Goal: Information Seeking & Learning: Learn about a topic

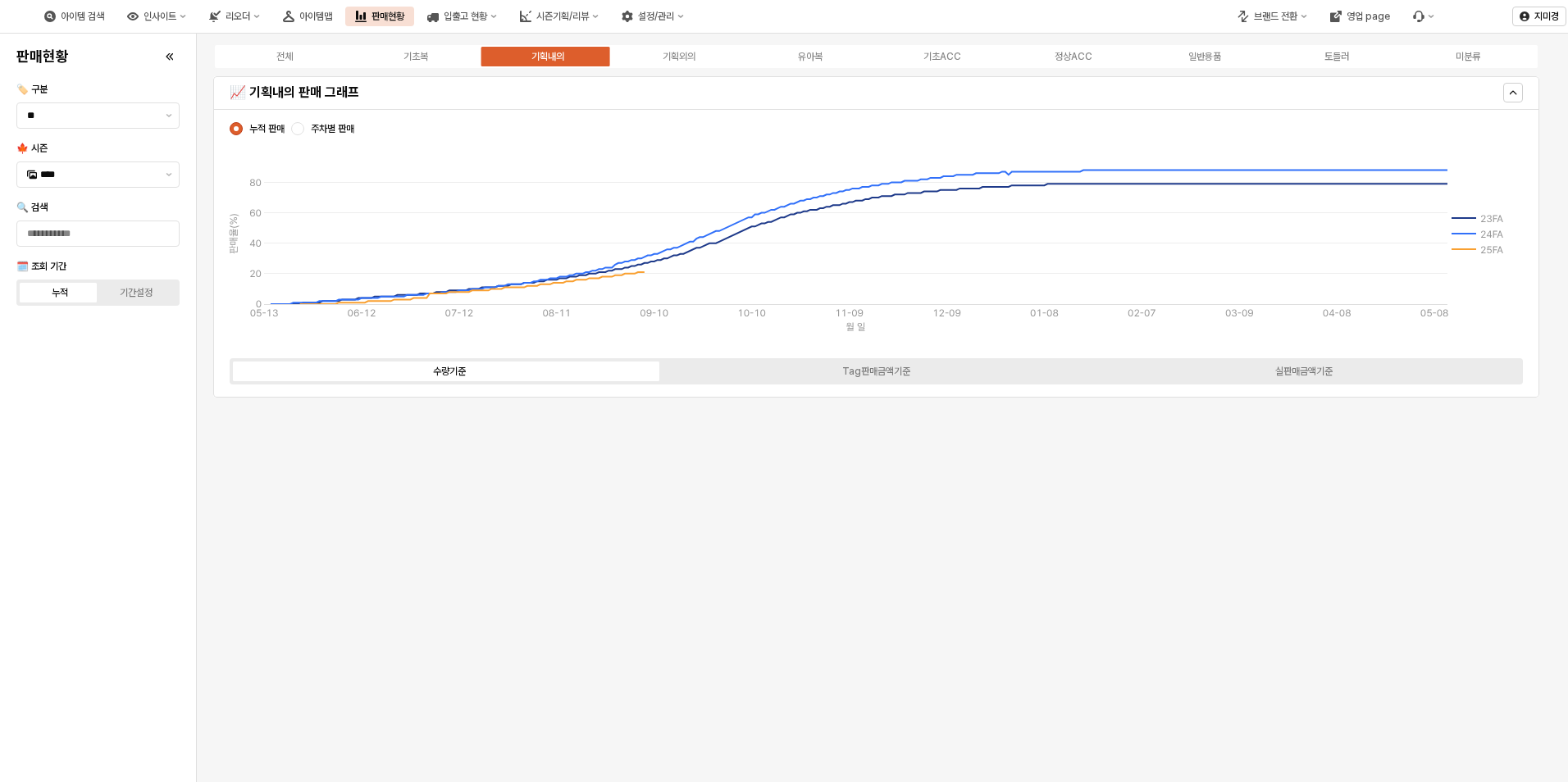
scroll to position [2175, 0]
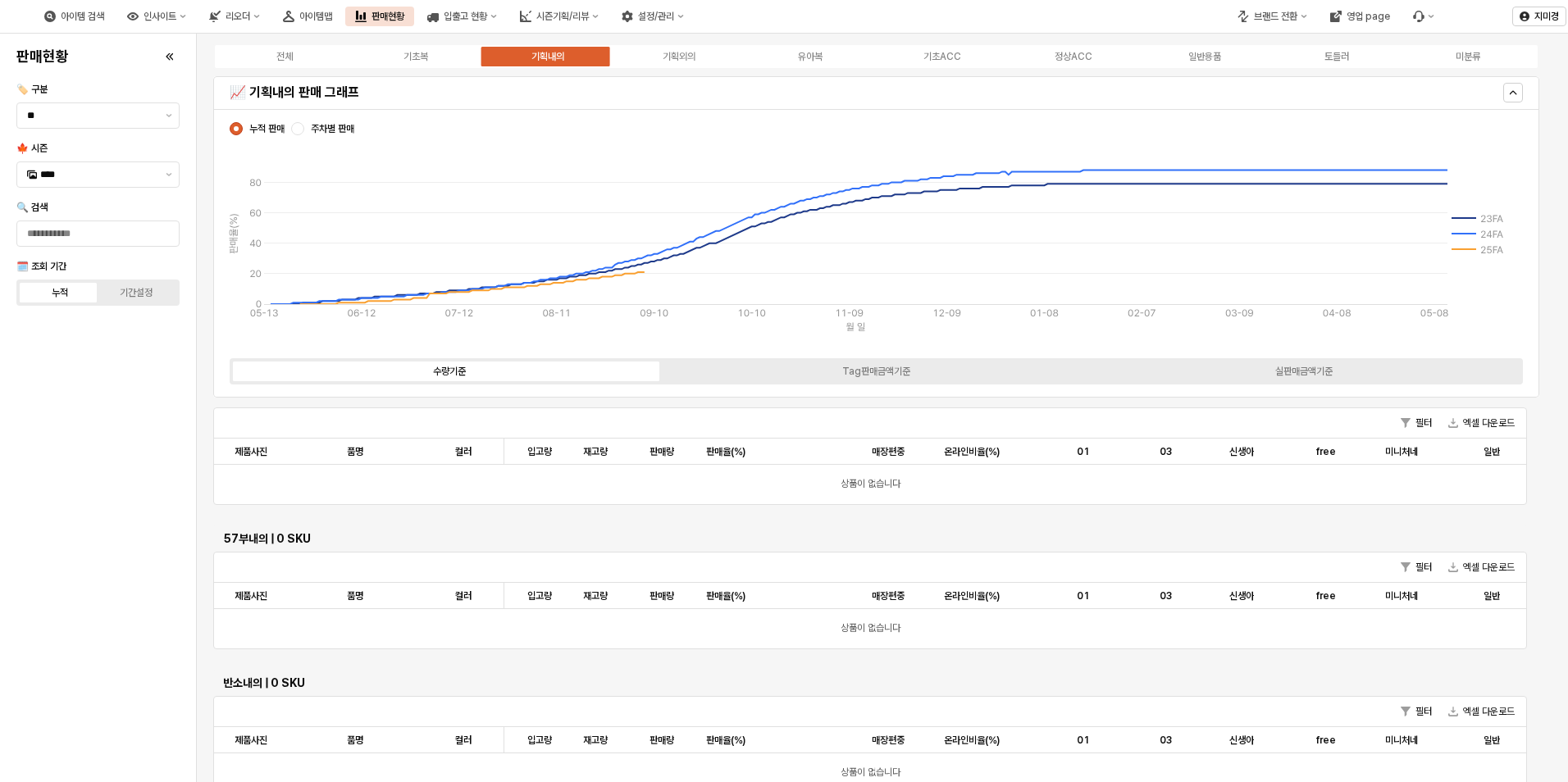
click at [681, 64] on div "전체 기초복 기획내의 기획외의 유아복 기초ACC 정상ACC 일반용품 토들러 미분류" at bounding box center [876, 57] width 1326 height 26
click at [166, 177] on button "제안 사항 표시" at bounding box center [169, 174] width 19 height 25
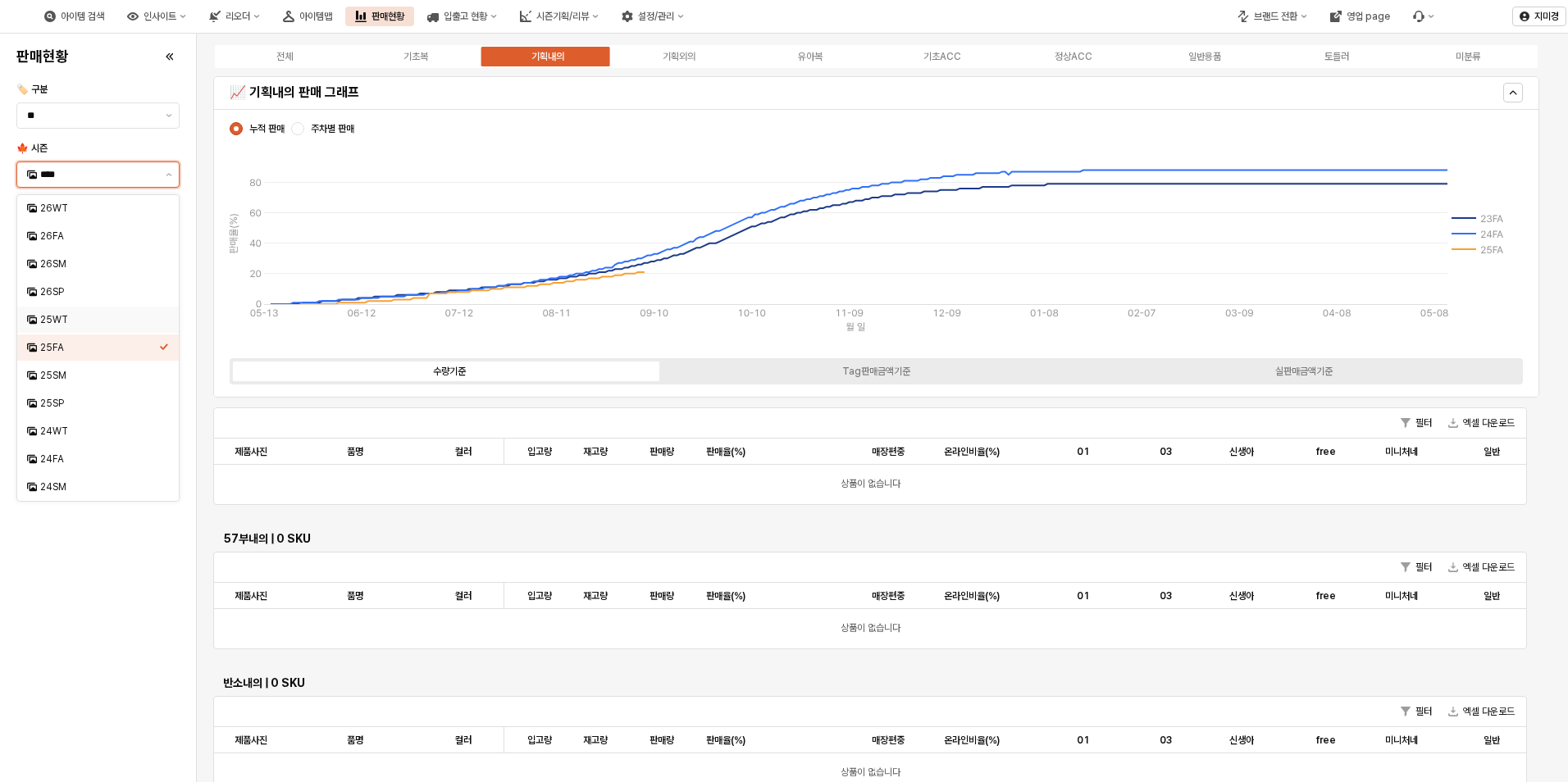
click at [73, 324] on div "25WT" at bounding box center [99, 320] width 119 height 13
type input "****"
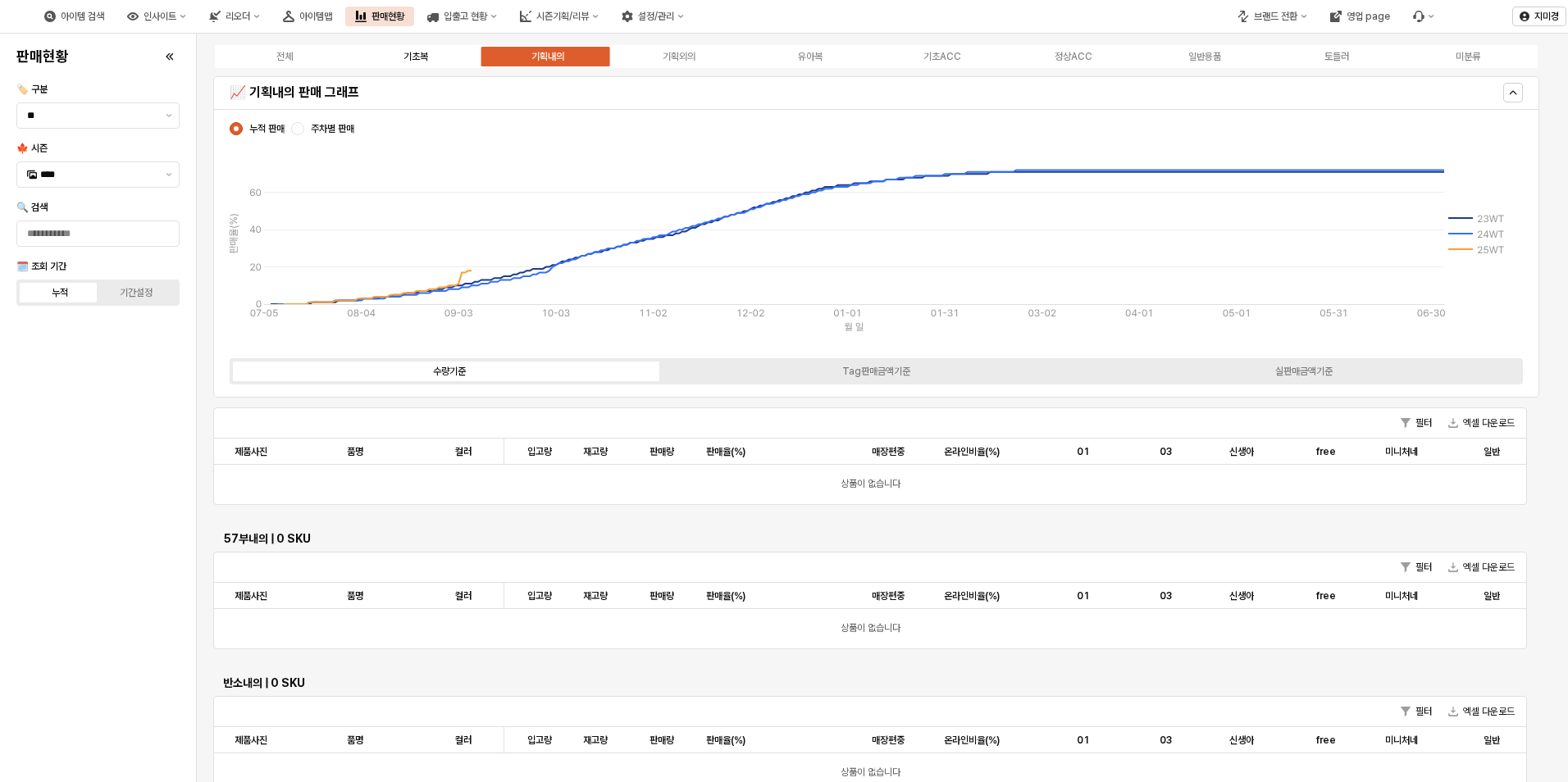
click at [425, 56] on div "기초복" at bounding box center [415, 57] width 25 height 11
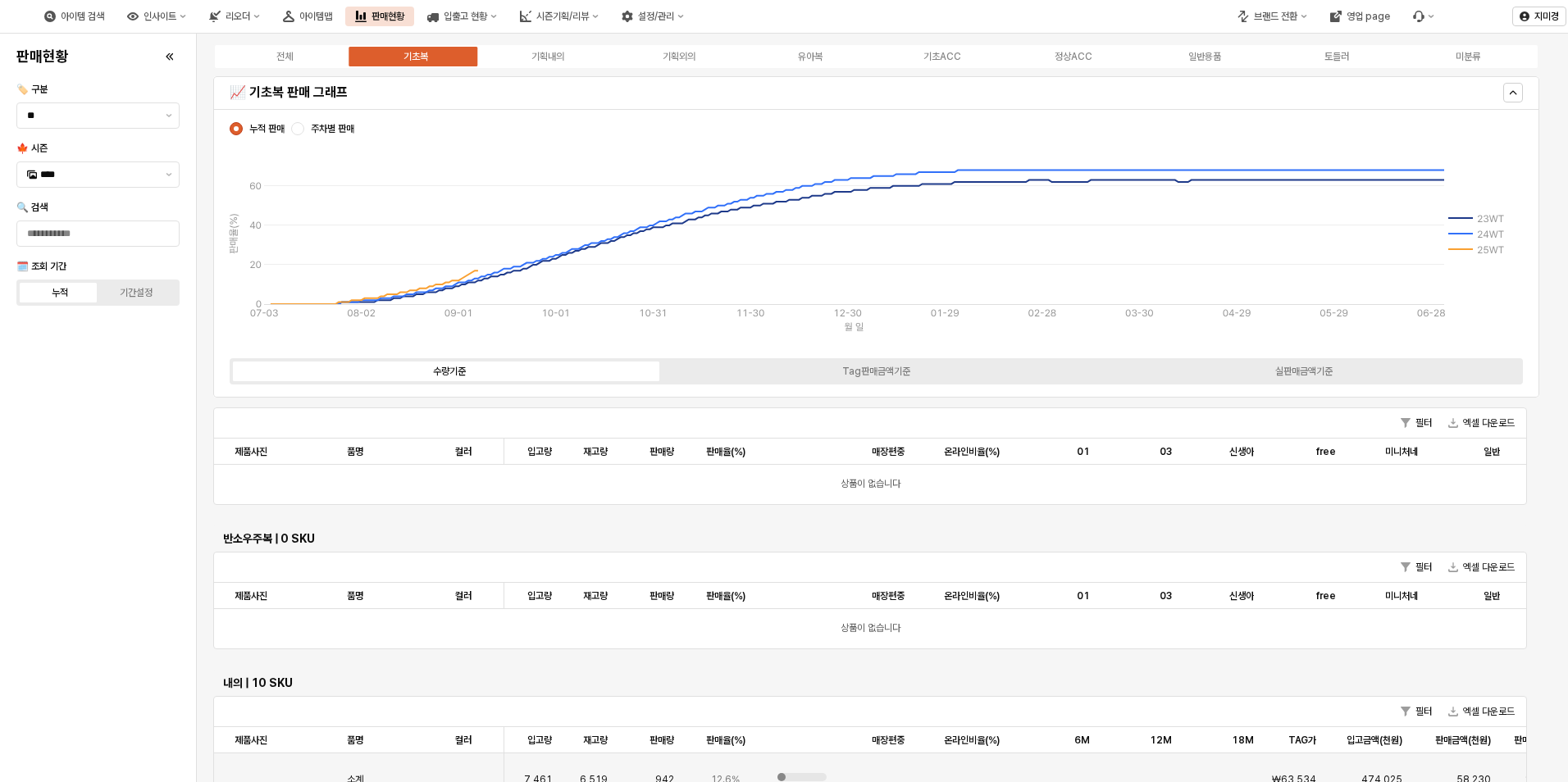
scroll to position [2778, 0]
click at [823, 59] on div "유아복" at bounding box center [810, 57] width 25 height 11
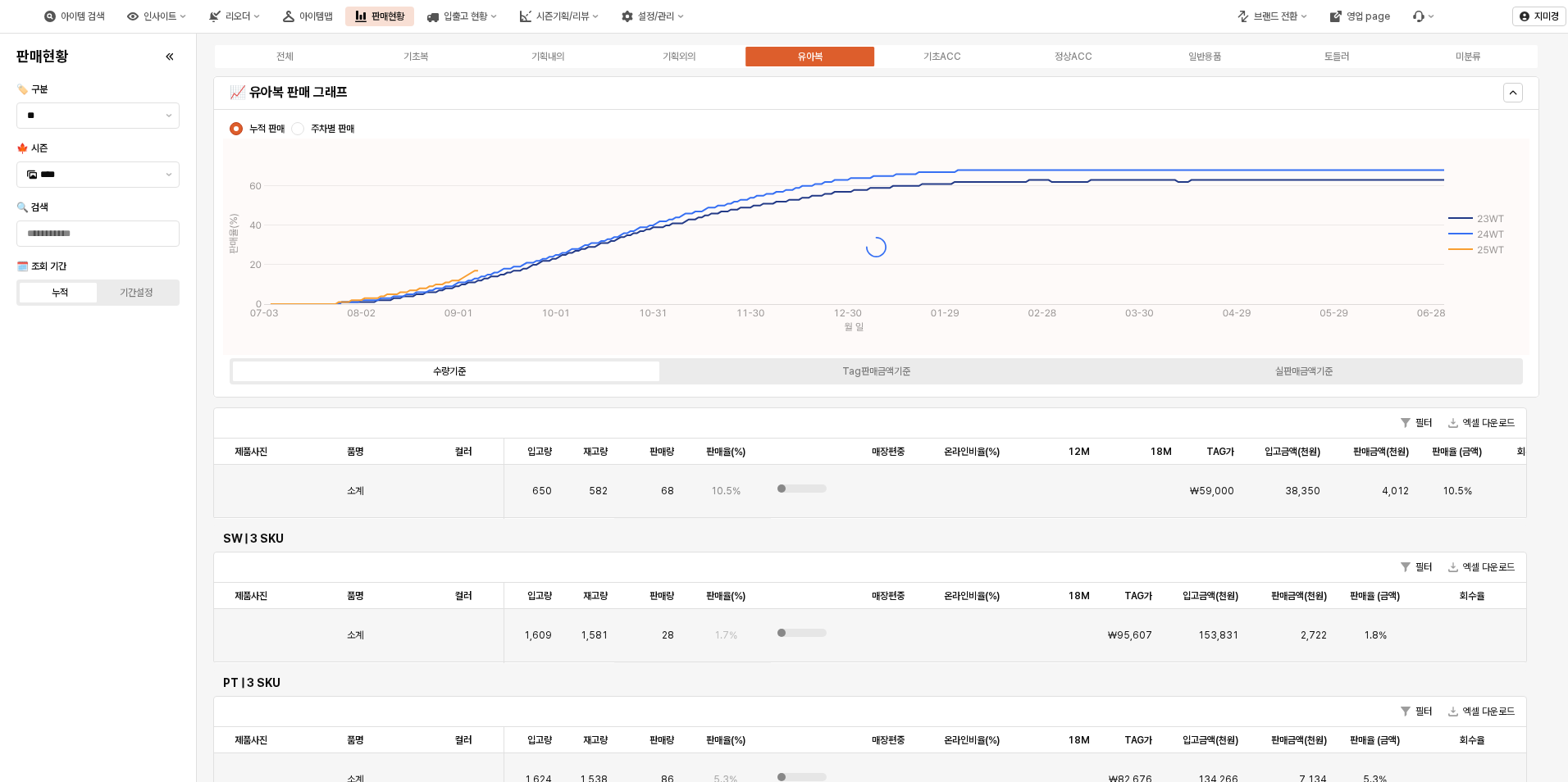
scroll to position [2352, 0]
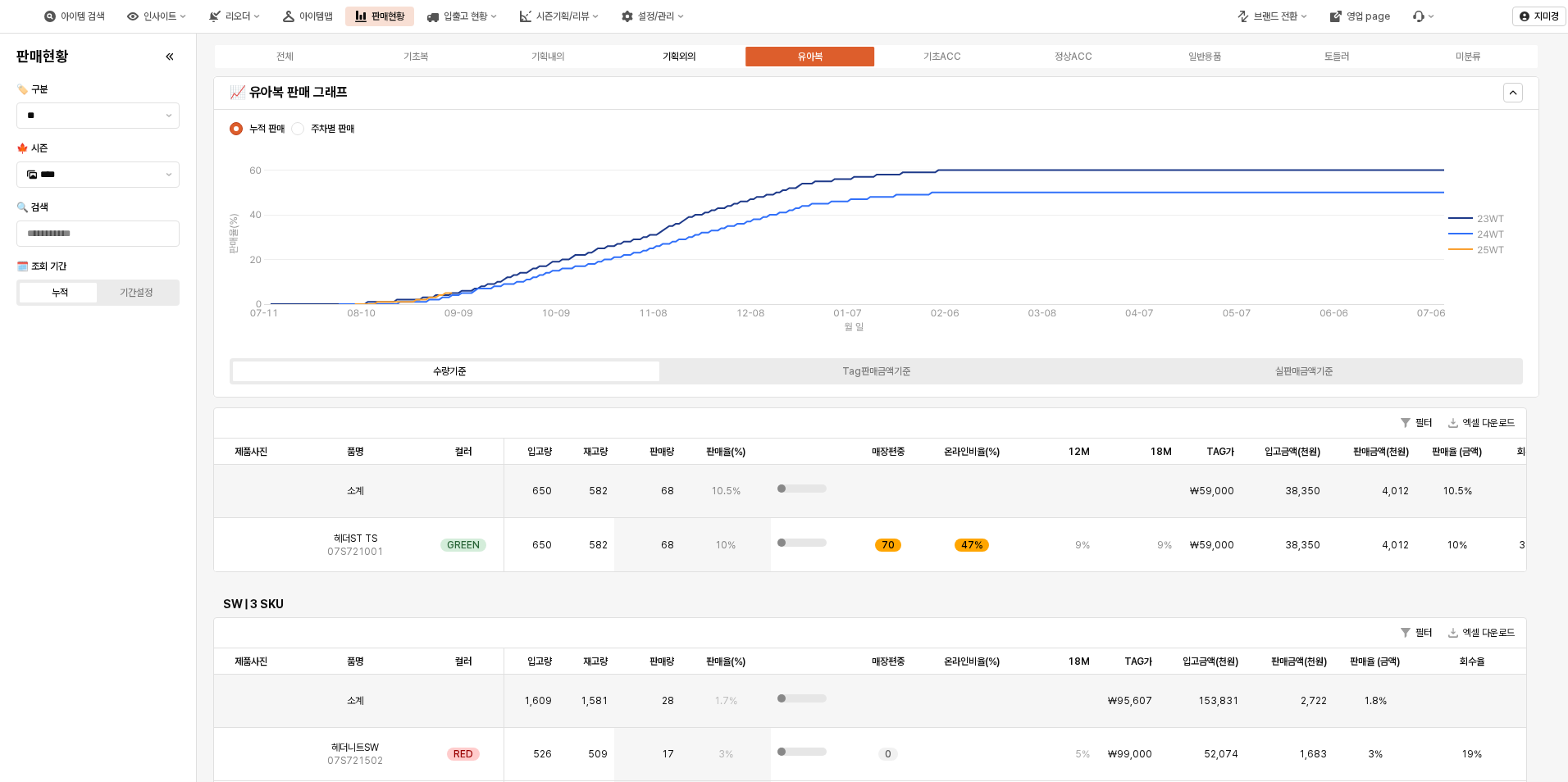
click at [691, 60] on div "기획외의" at bounding box center [678, 57] width 32 height 11
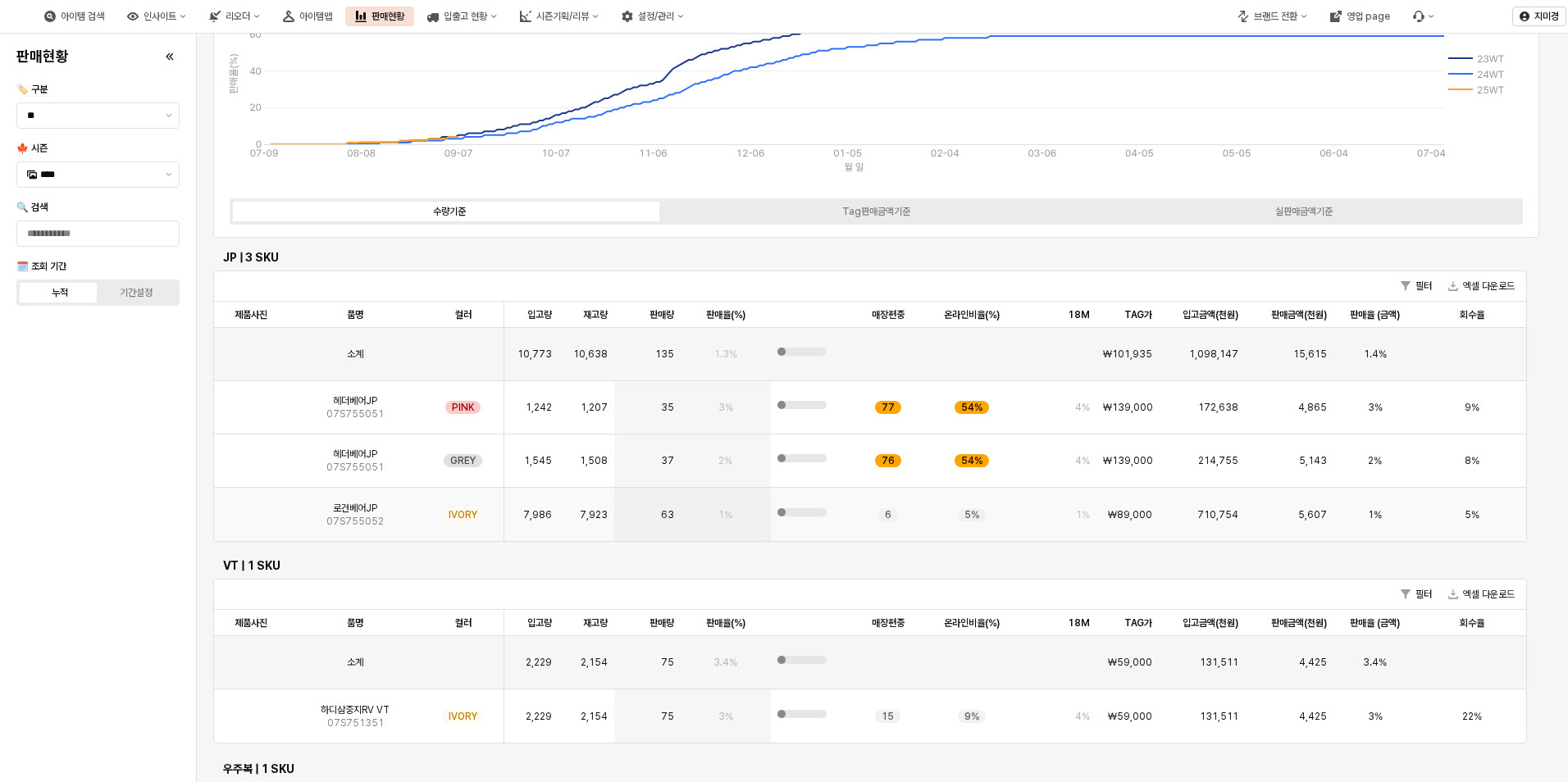
scroll to position [0, 0]
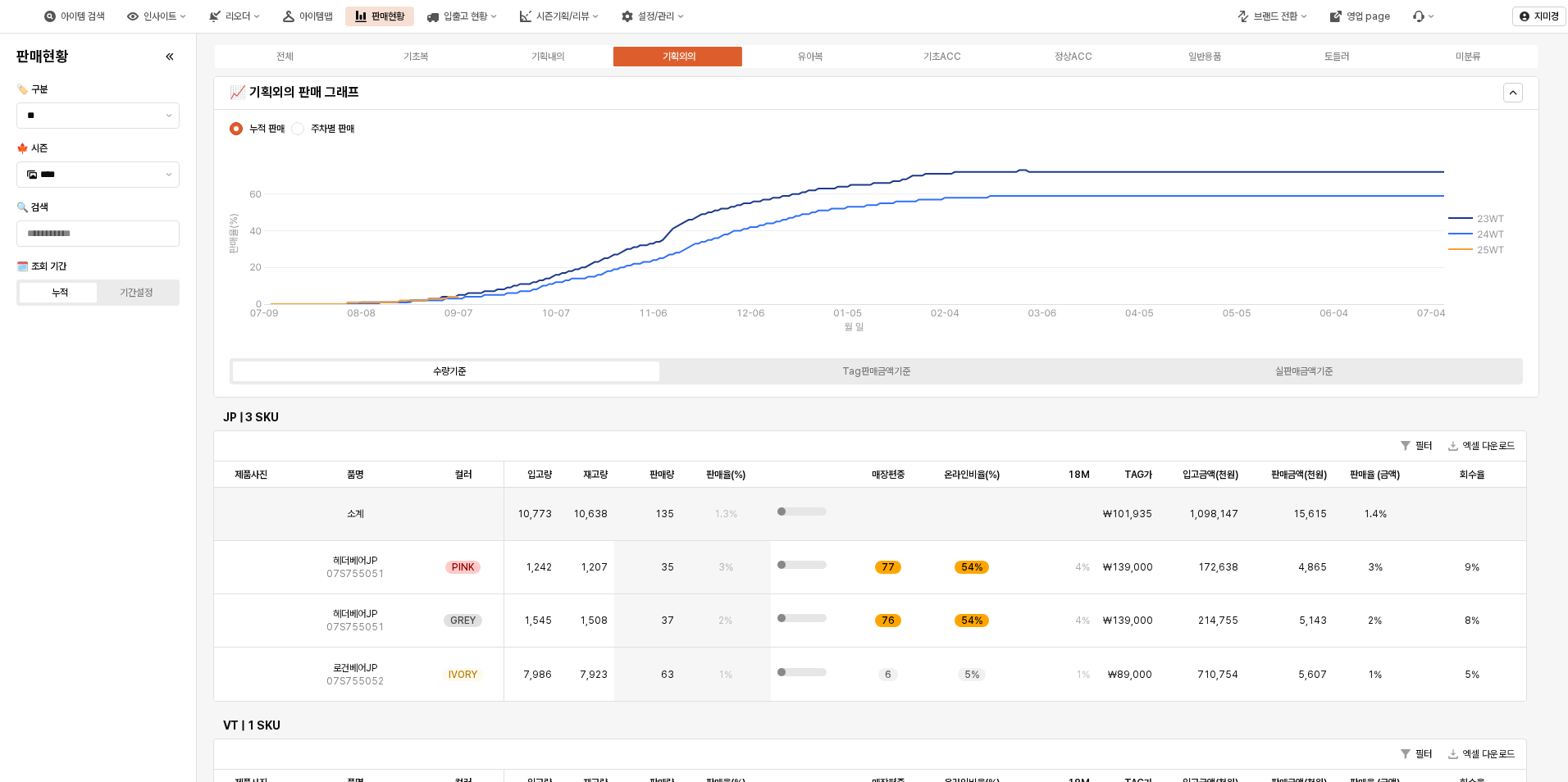
click at [799, 64] on div "전체 기초복 기획내의 기획외의 유아복 기초ACC 정상ACC 일반용품 토들러 미분류" at bounding box center [876, 57] width 1326 height 26
click at [812, 57] on div "유아복" at bounding box center [810, 57] width 25 height 11
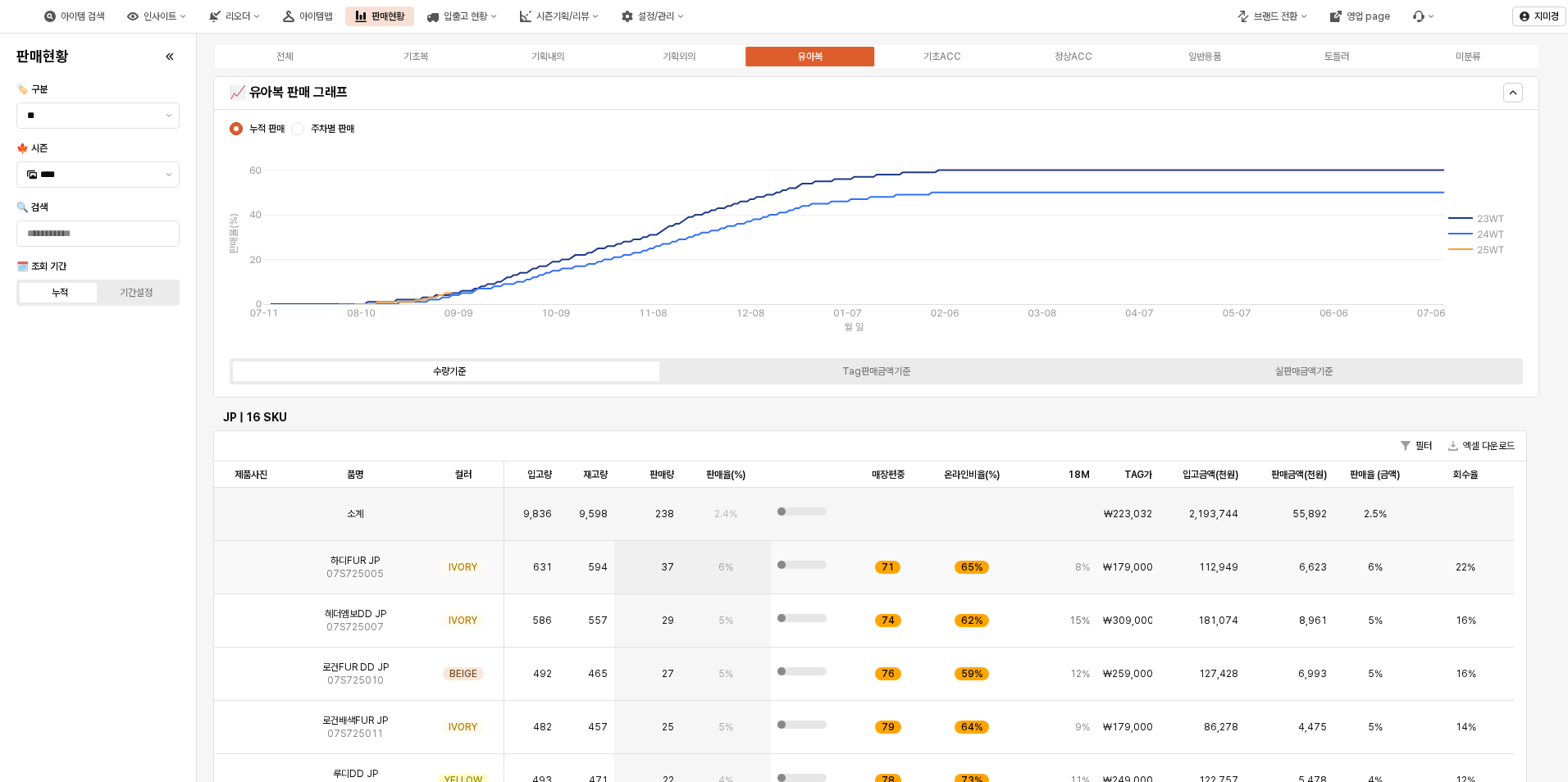
click at [251, 561] on img "App Frame" at bounding box center [251, 561] width 0 height 0
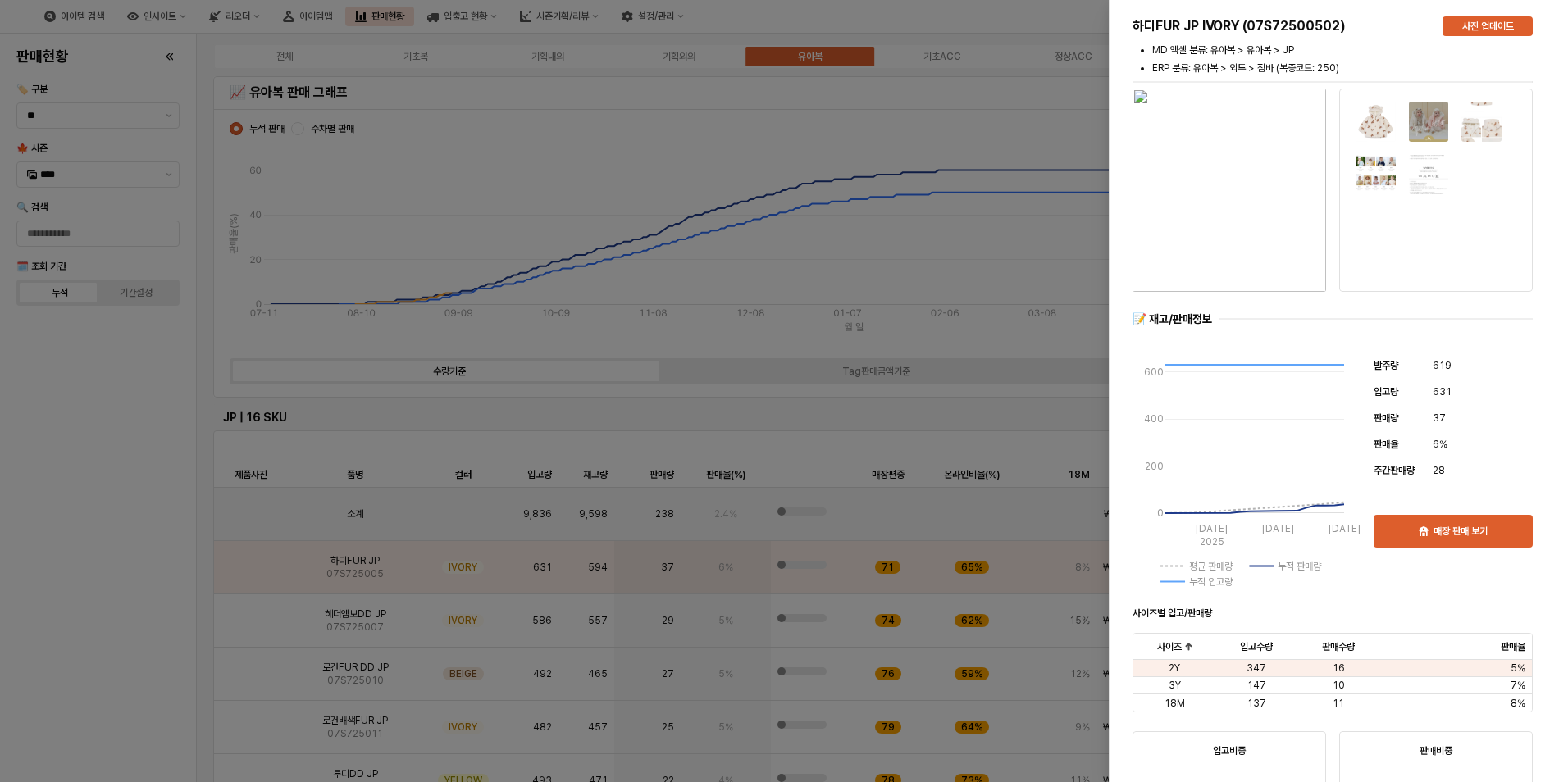
click at [80, 642] on div at bounding box center [784, 391] width 1568 height 782
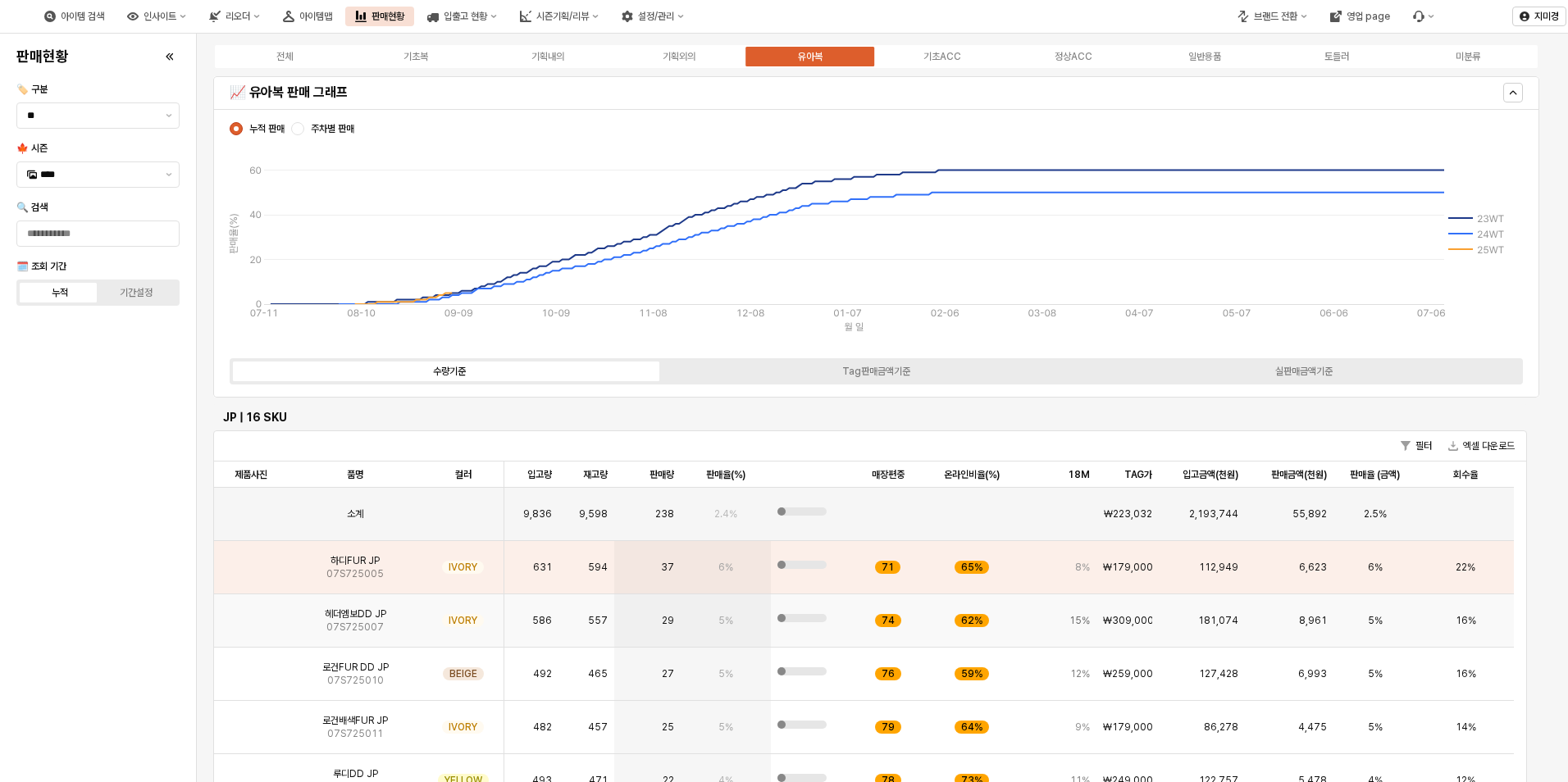
click at [251, 614] on img "App Frame" at bounding box center [251, 614] width 0 height 0
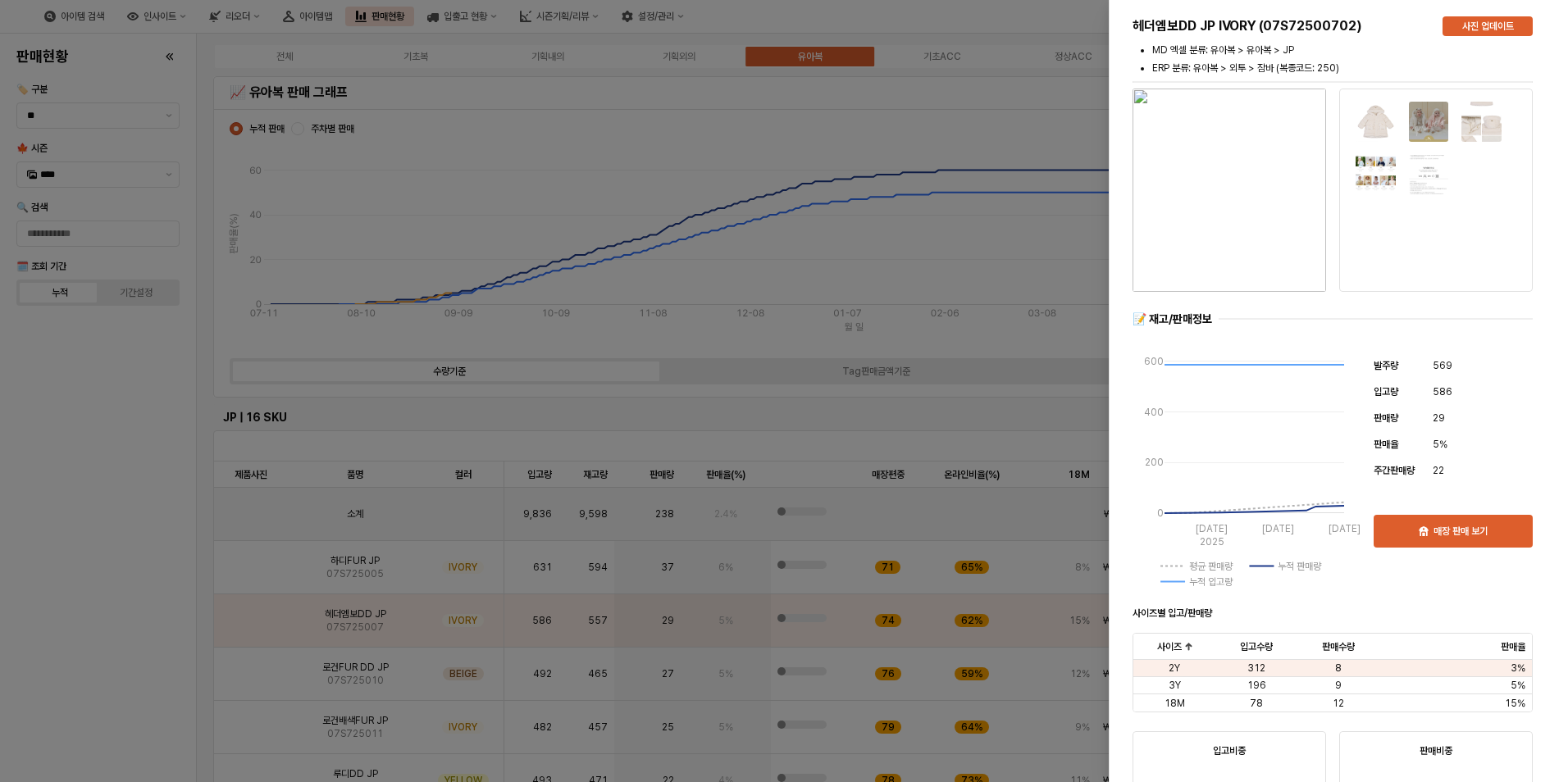
click at [114, 667] on div at bounding box center [784, 391] width 1568 height 782
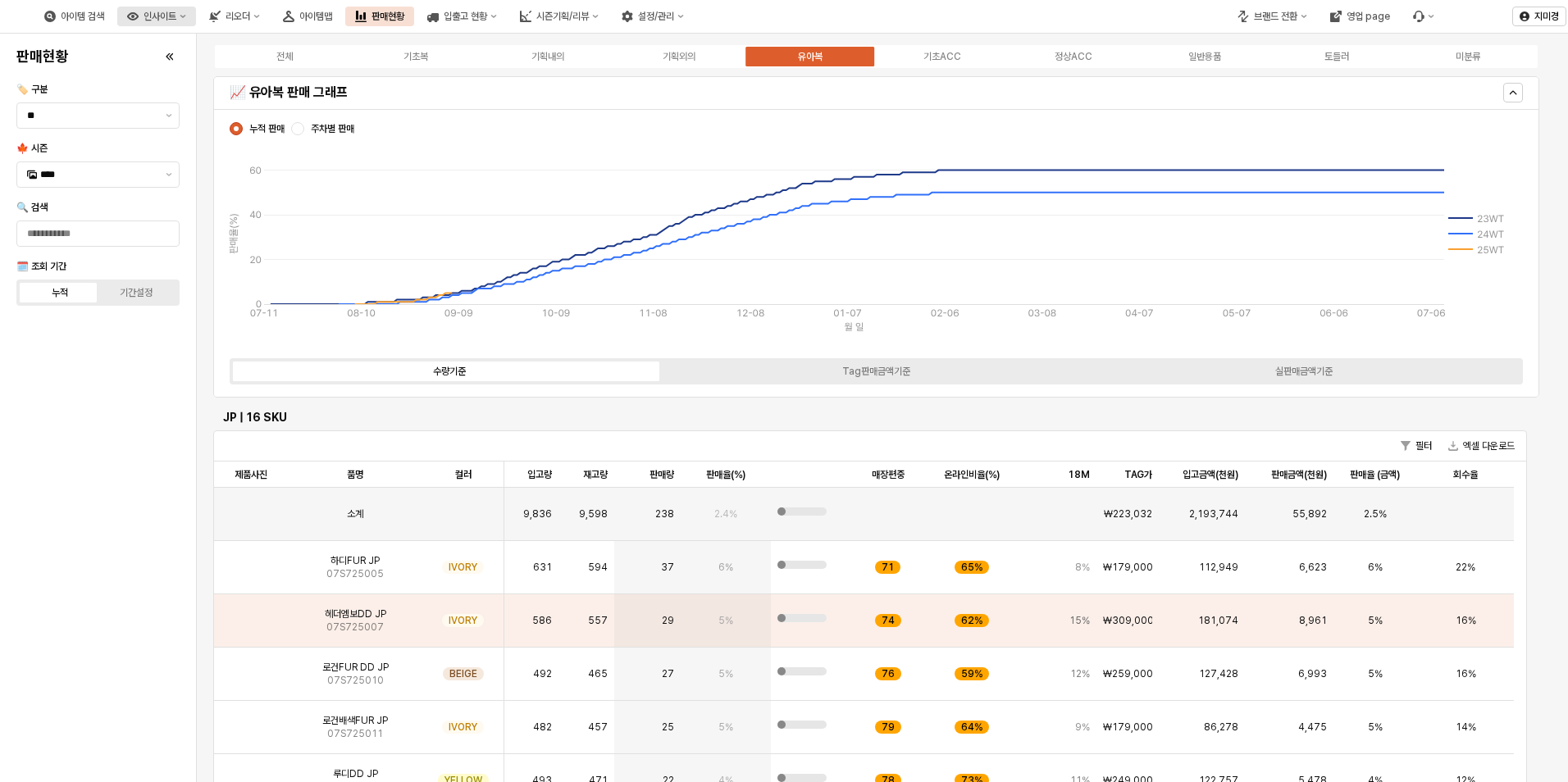
click at [176, 19] on div "인사이트" at bounding box center [159, 17] width 32 height 11
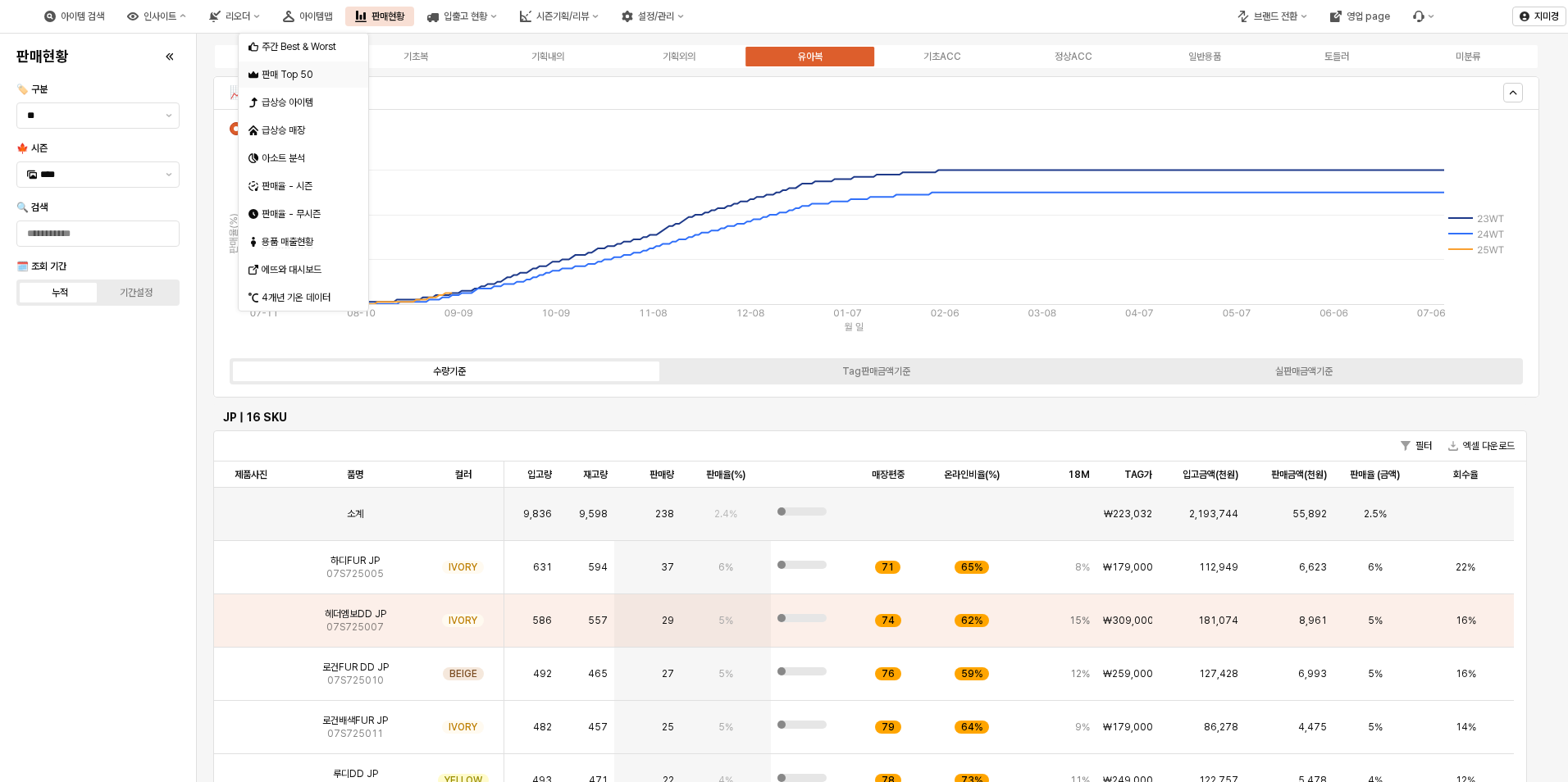
click at [292, 72] on div "판매 Top 50" at bounding box center [305, 74] width 87 height 13
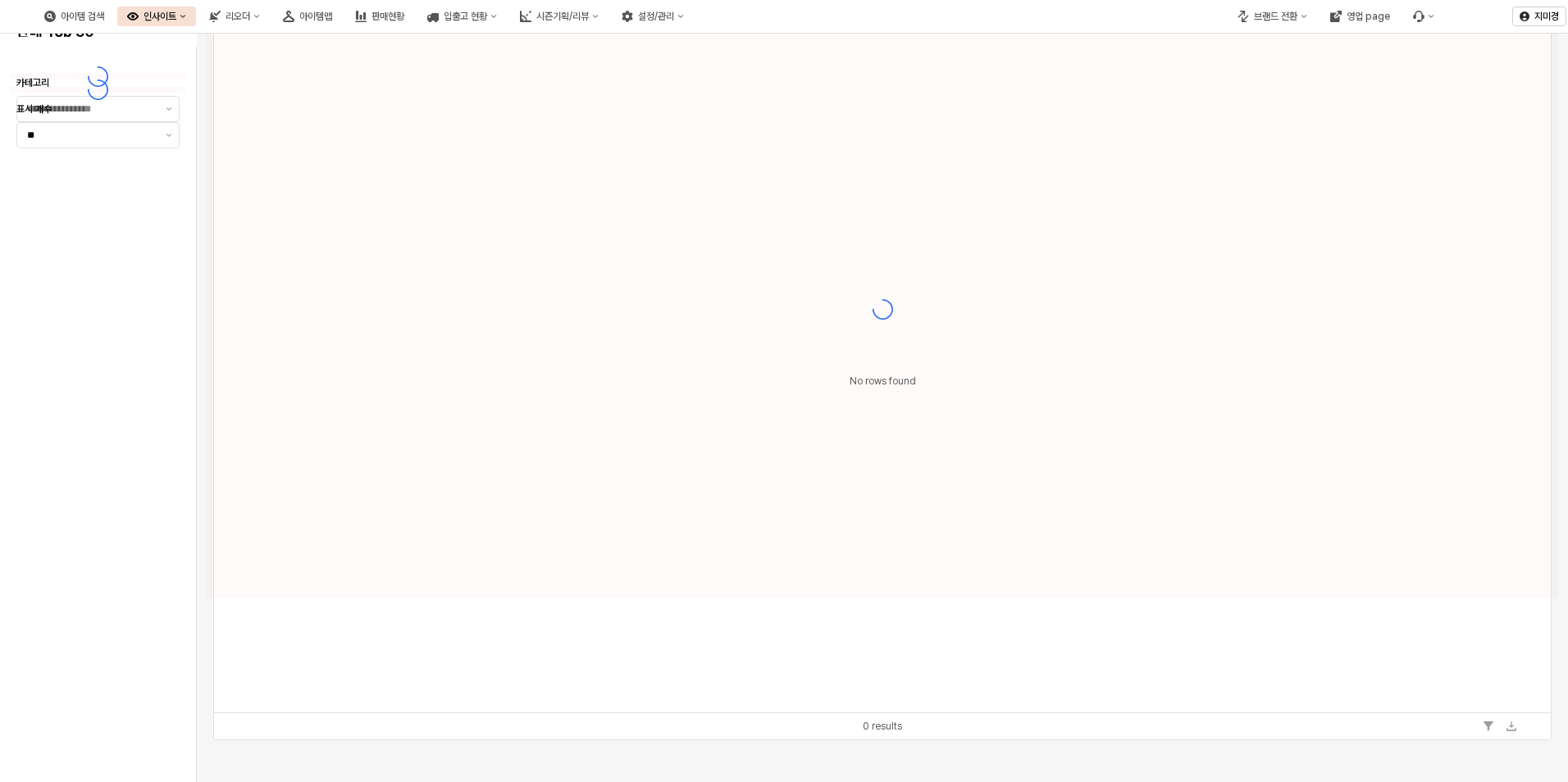
type input "**"
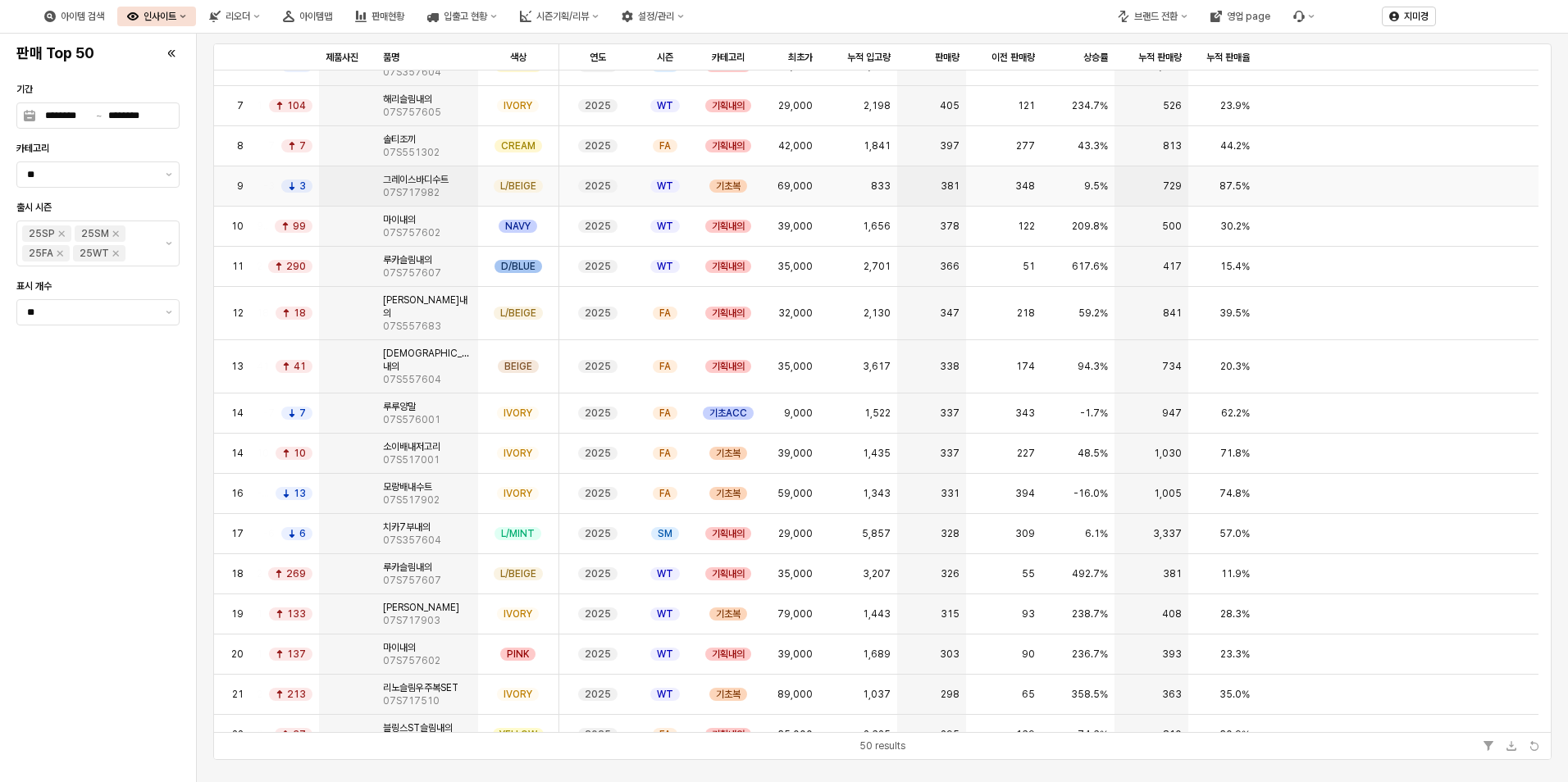
scroll to position [230, 0]
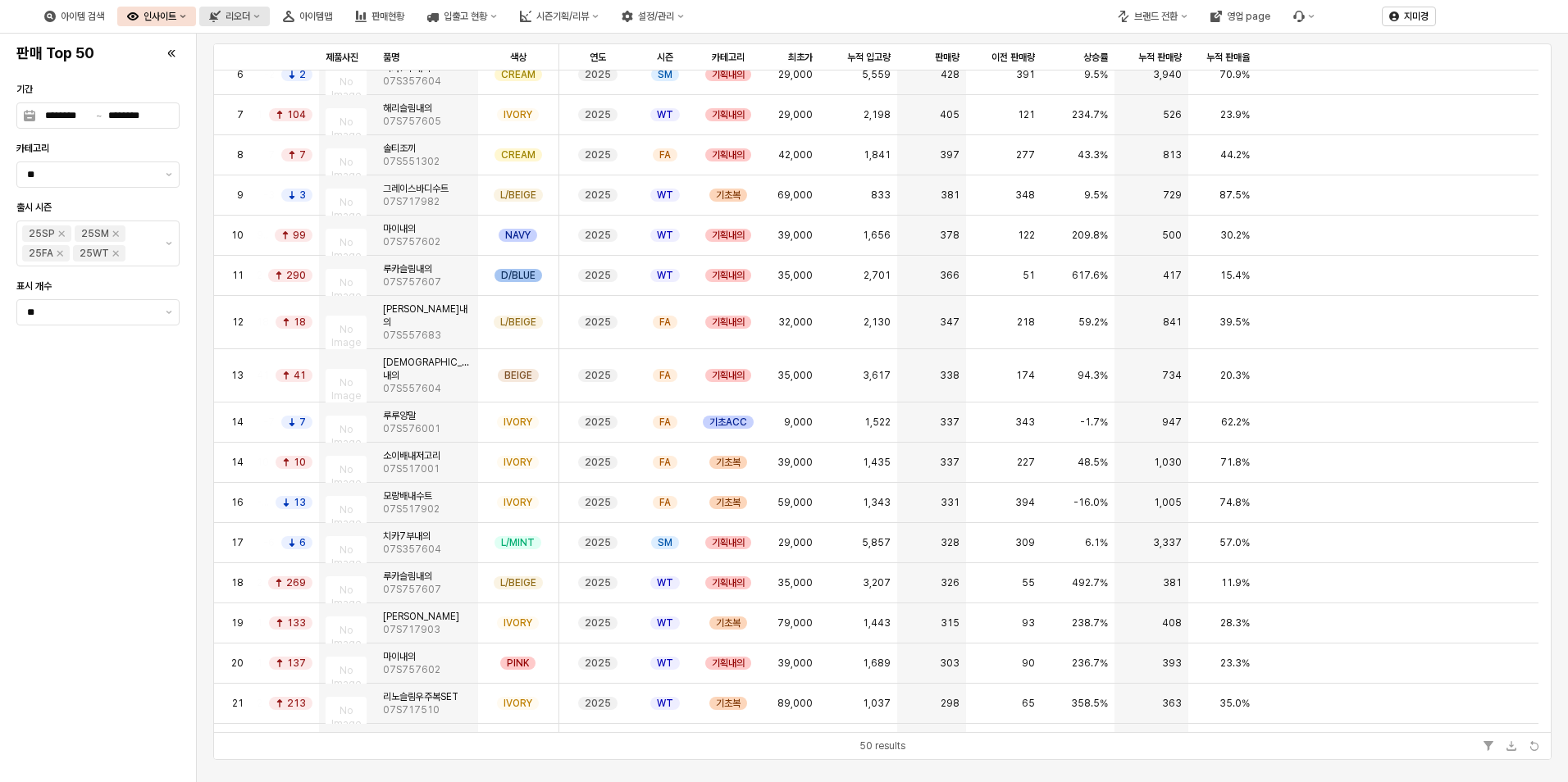
click at [250, 12] on div "리오더" at bounding box center [237, 17] width 25 height 11
click at [196, 7] on button "인사이트" at bounding box center [157, 16] width 79 height 19
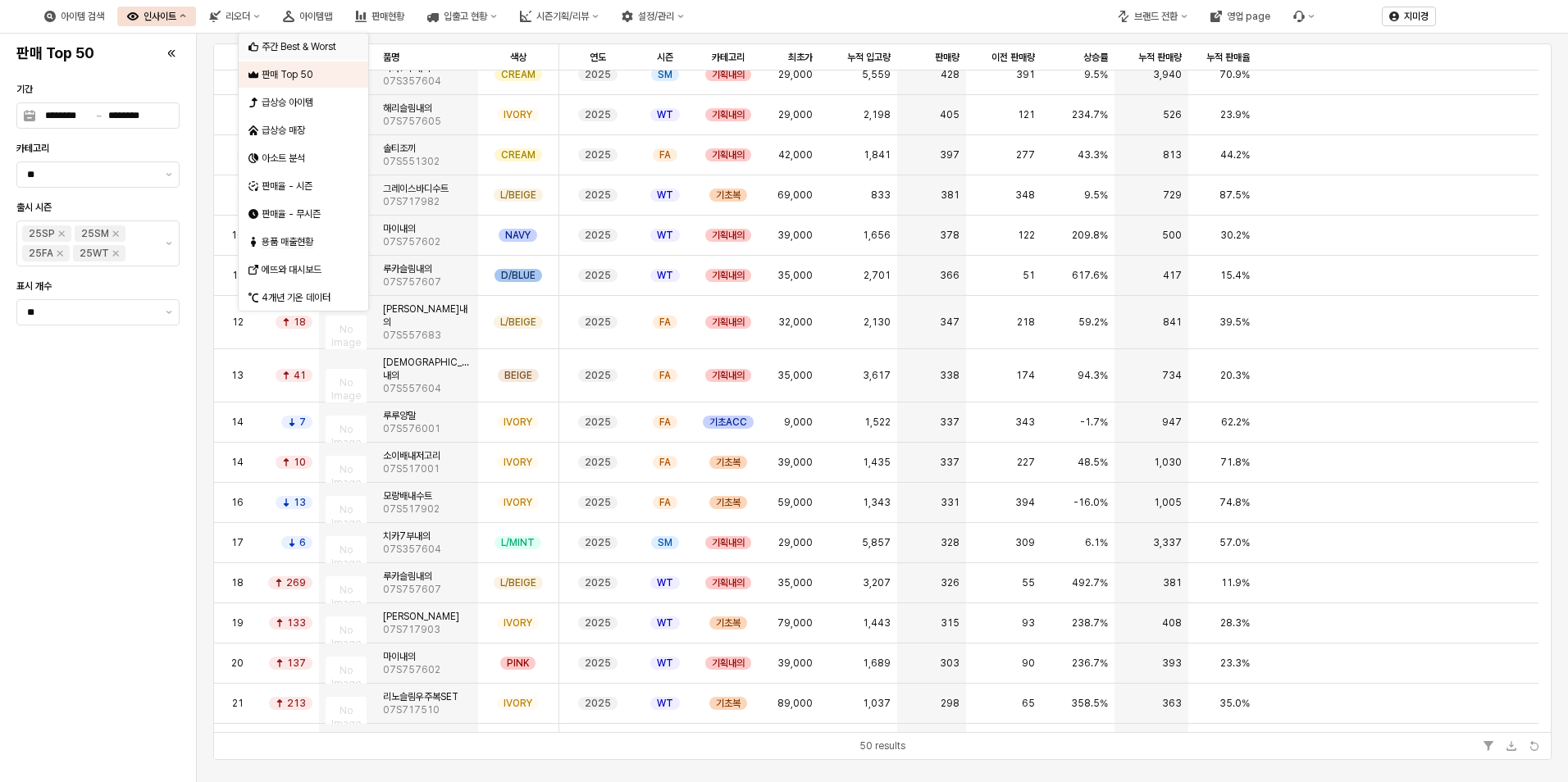
click at [308, 54] on div "주간 Best & Worst" at bounding box center [298, 47] width 100 height 17
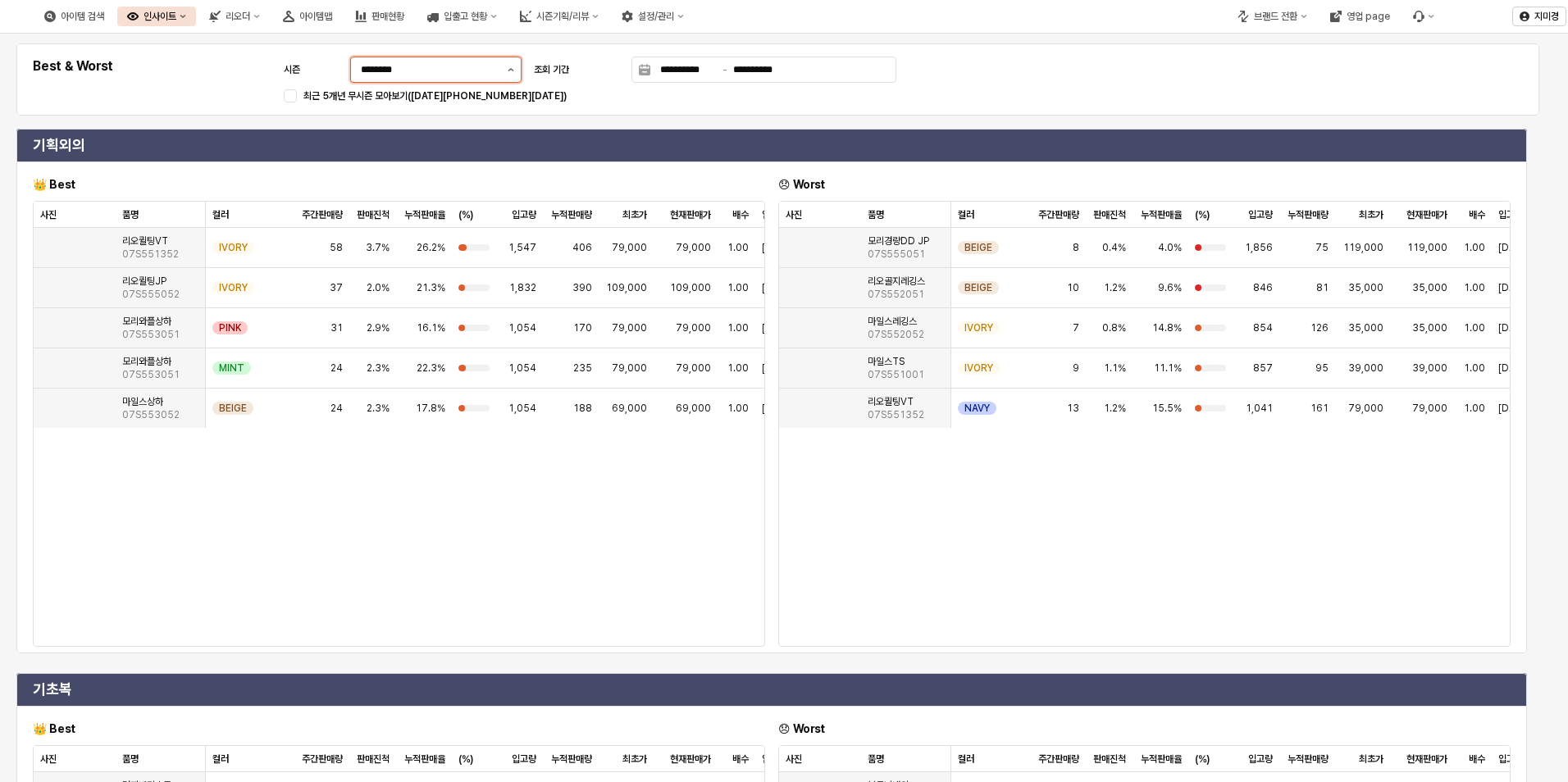
click at [511, 68] on icon "제안 사항 표시" at bounding box center [511, 69] width 6 height 4
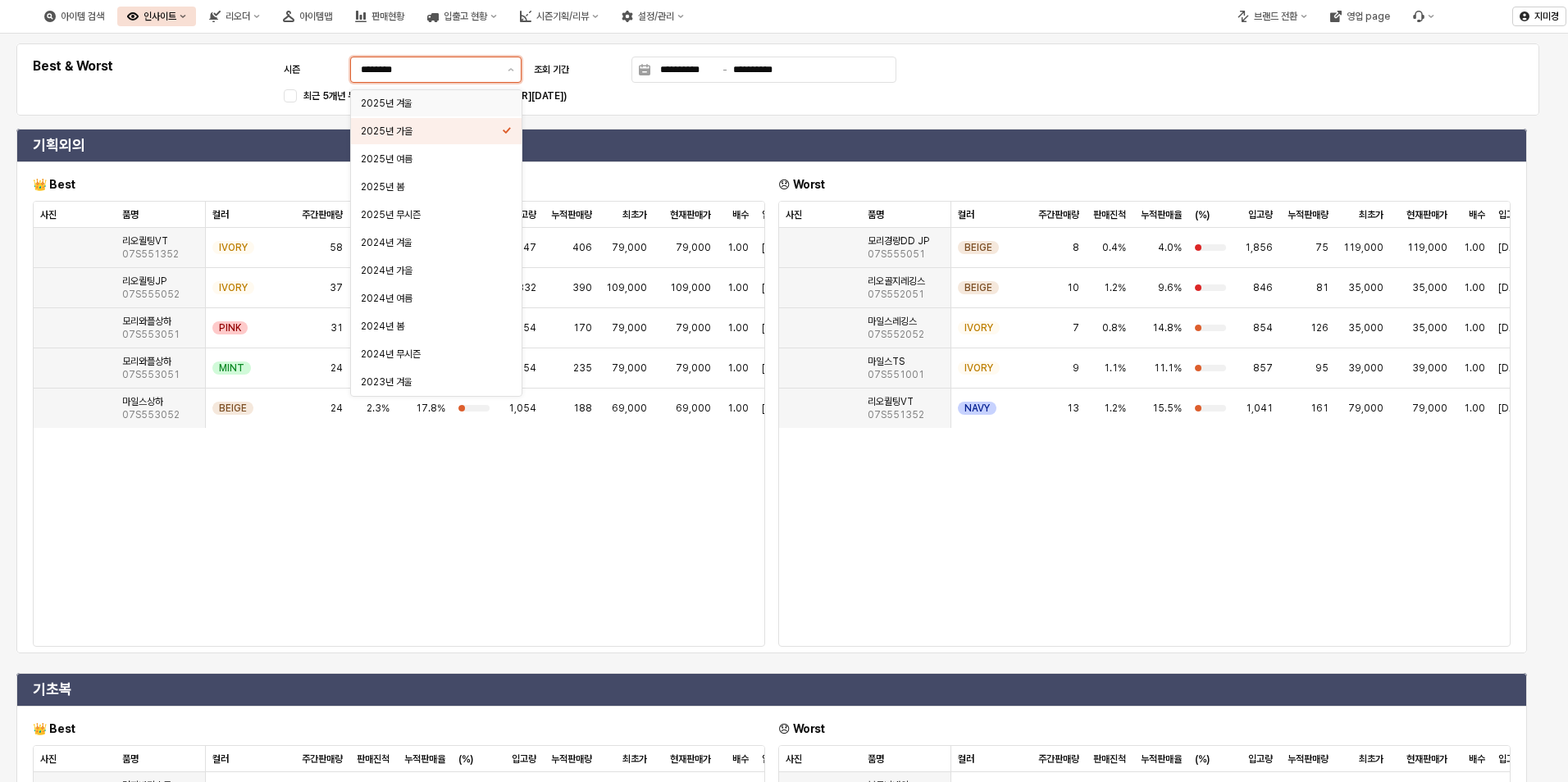
click at [435, 107] on div "2025년 겨울" at bounding box center [431, 103] width 141 height 13
type input "********"
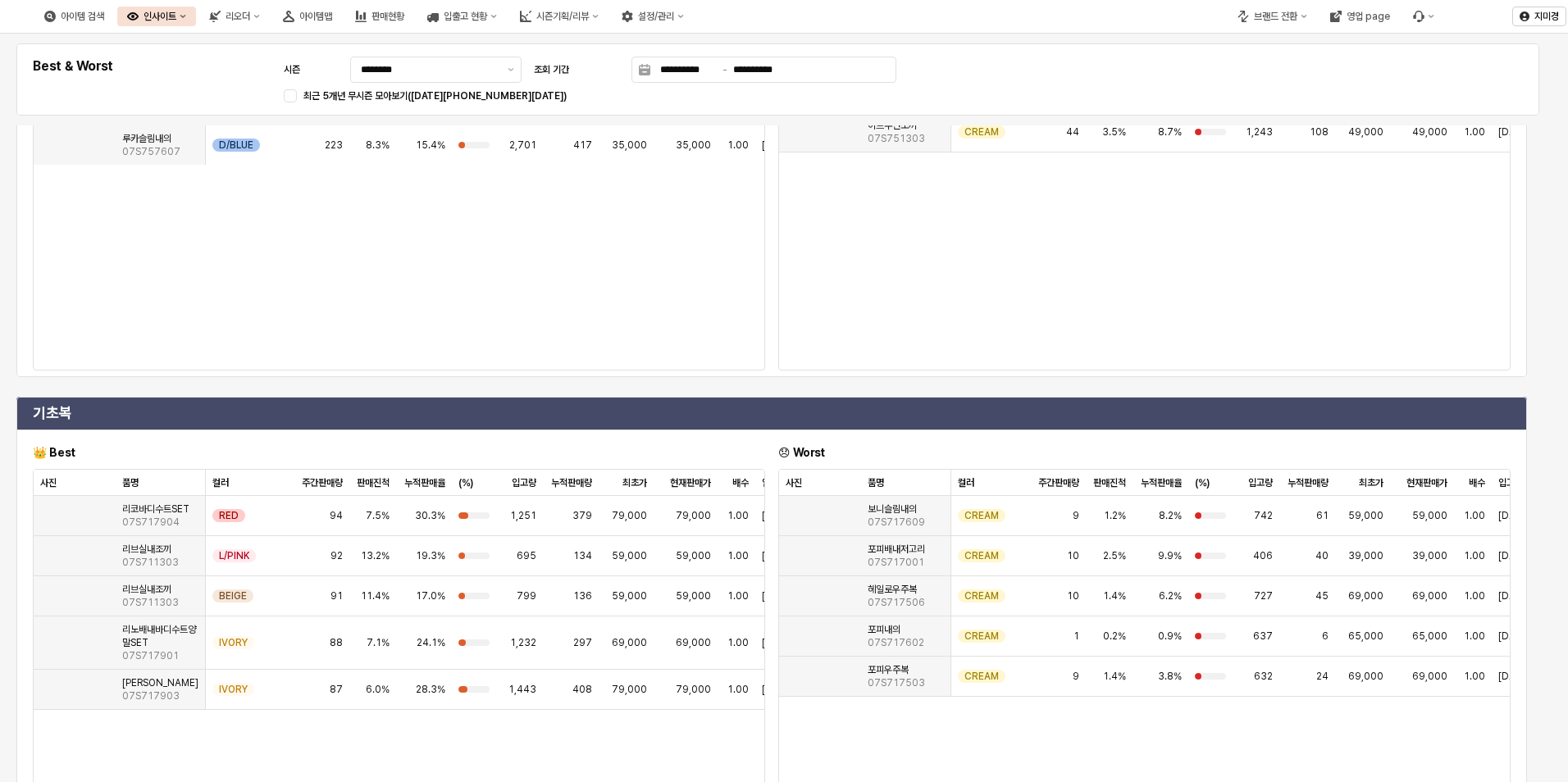
scroll to position [2214, 0]
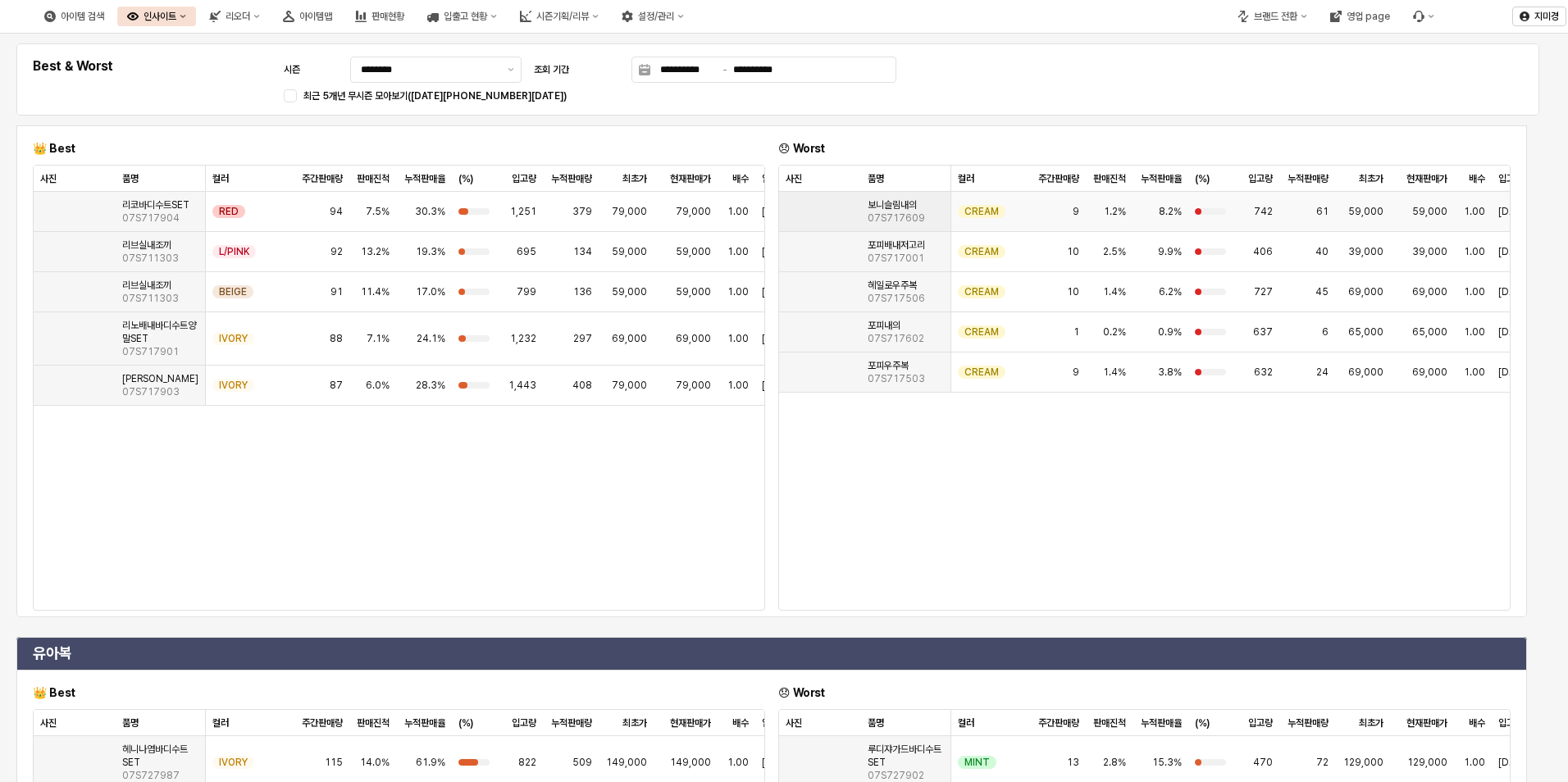
click at [786, 205] on img "App Frame" at bounding box center [786, 205] width 0 height 0
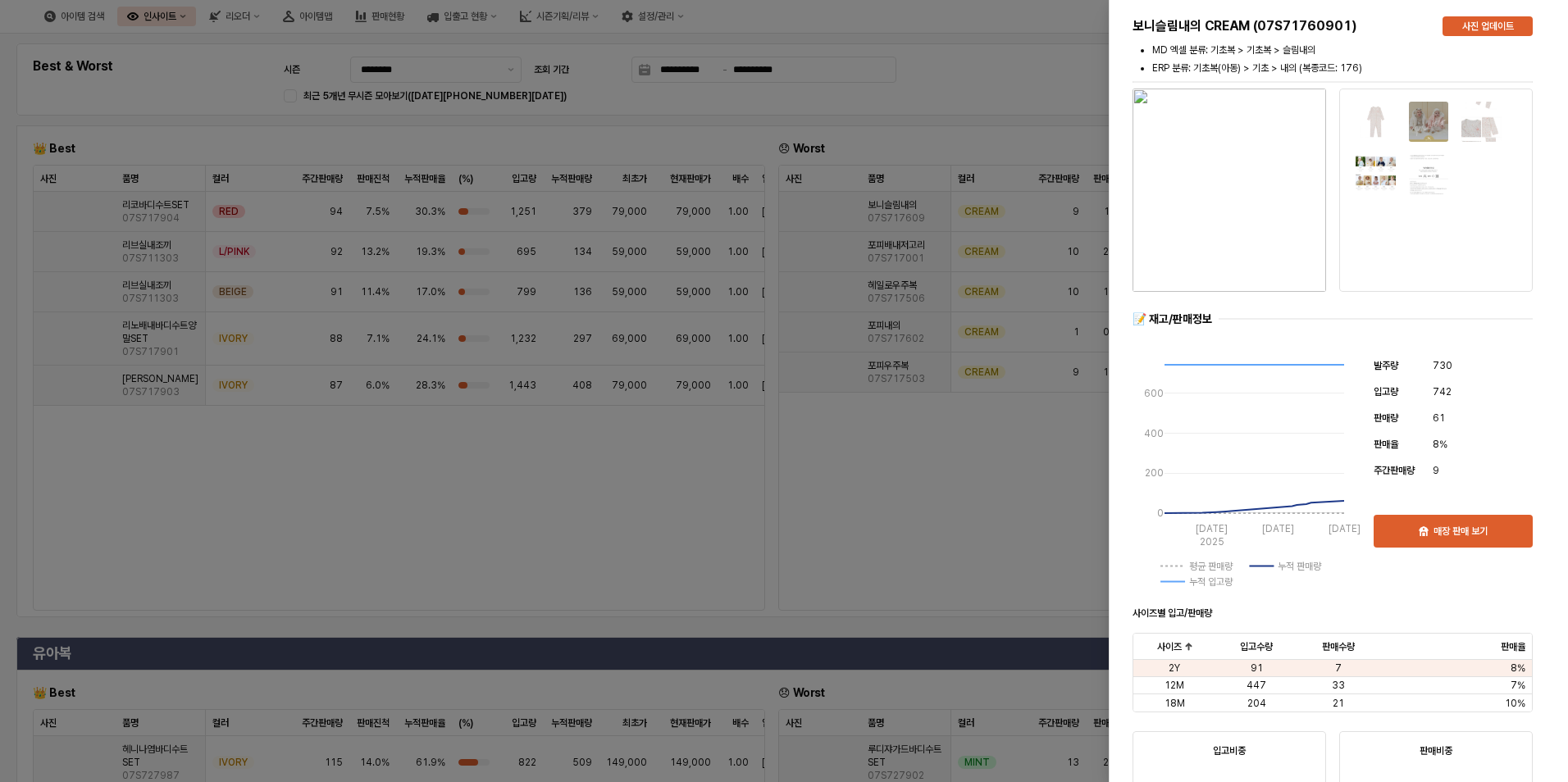
click at [1233, 210] on img "button" at bounding box center [1229, 190] width 194 height 203
click at [550, 142] on div at bounding box center [784, 391] width 1568 height 782
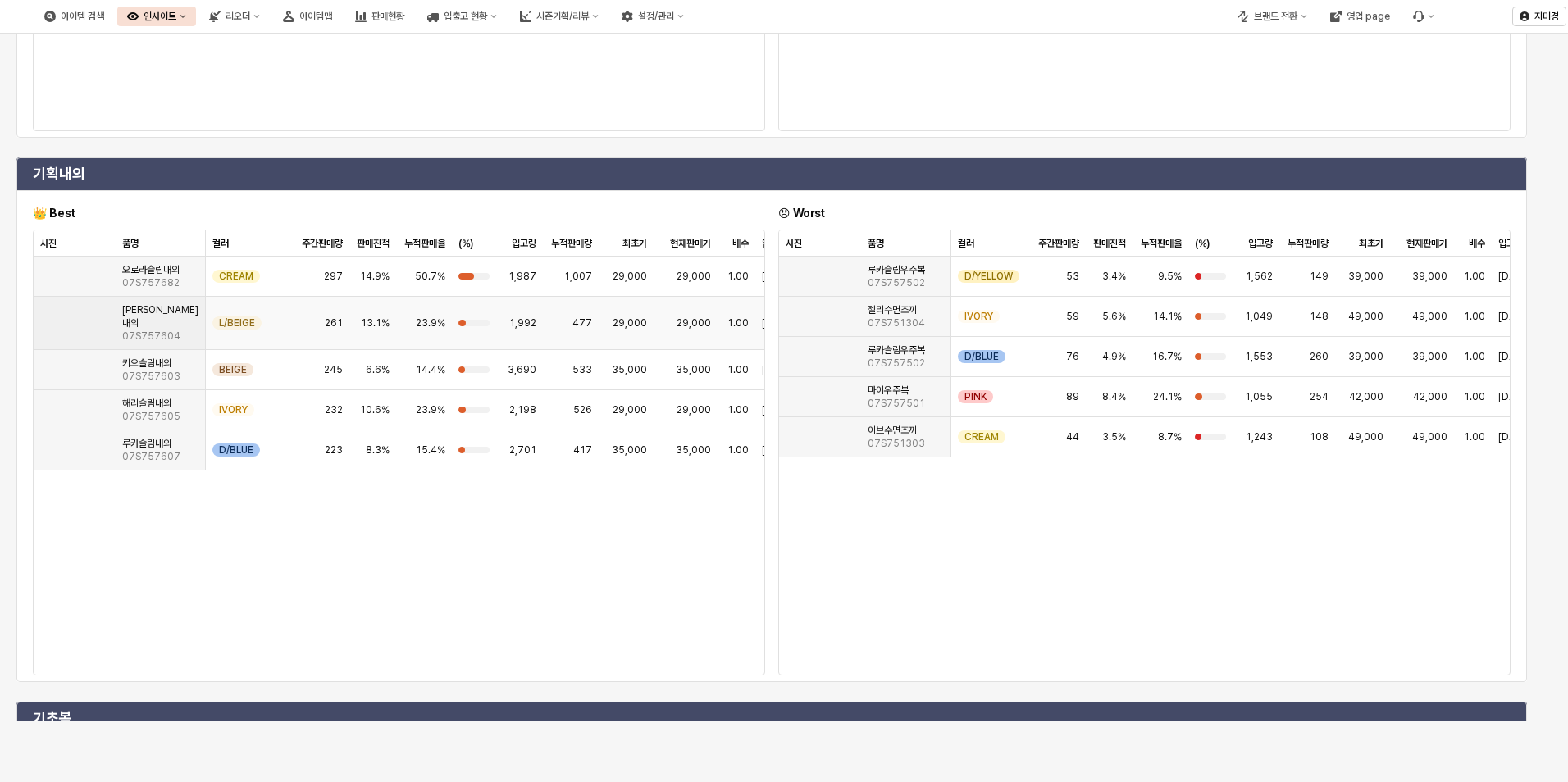
scroll to position [0, 0]
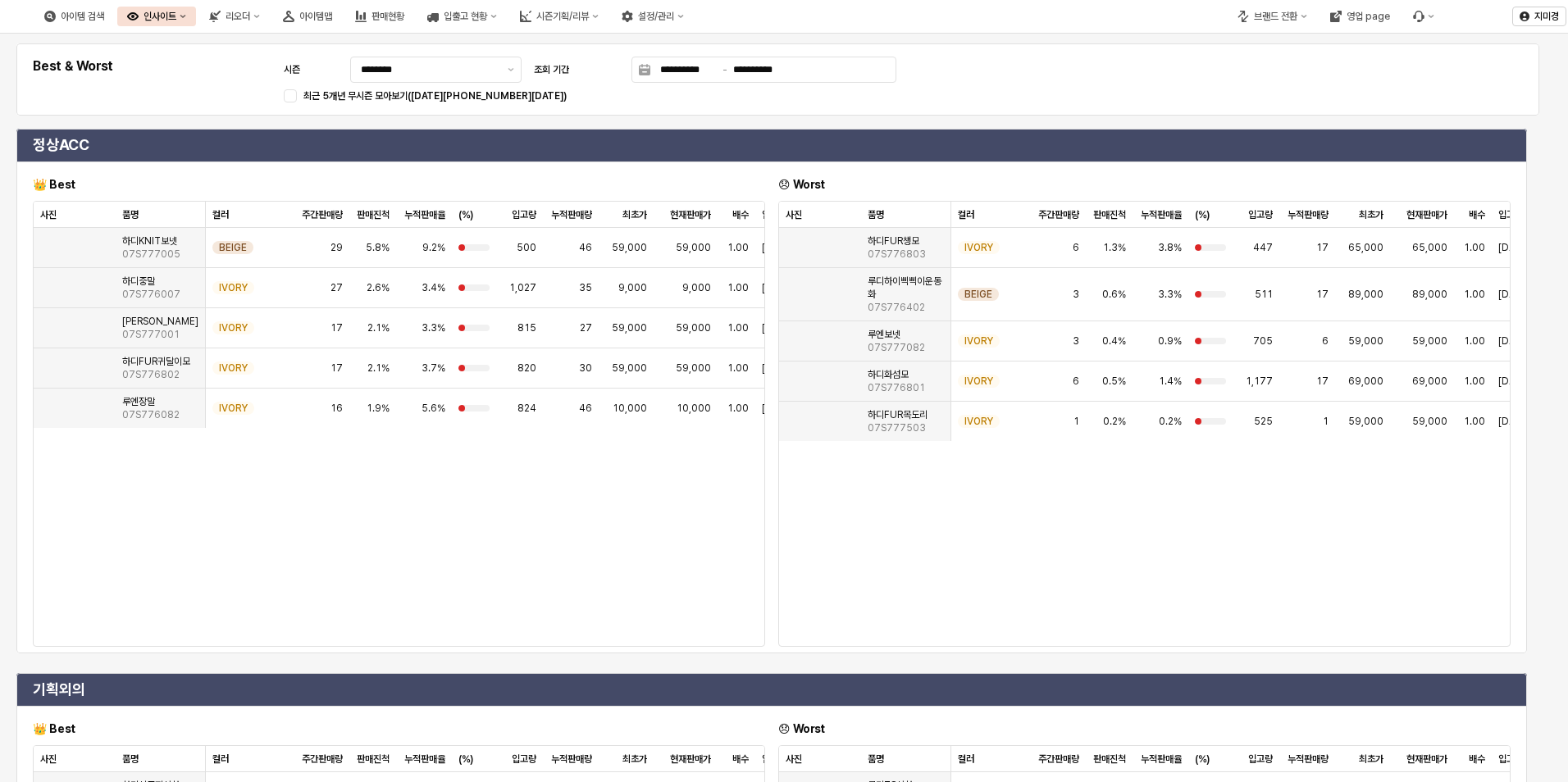
click at [176, 18] on div "인사이트" at bounding box center [159, 17] width 32 height 11
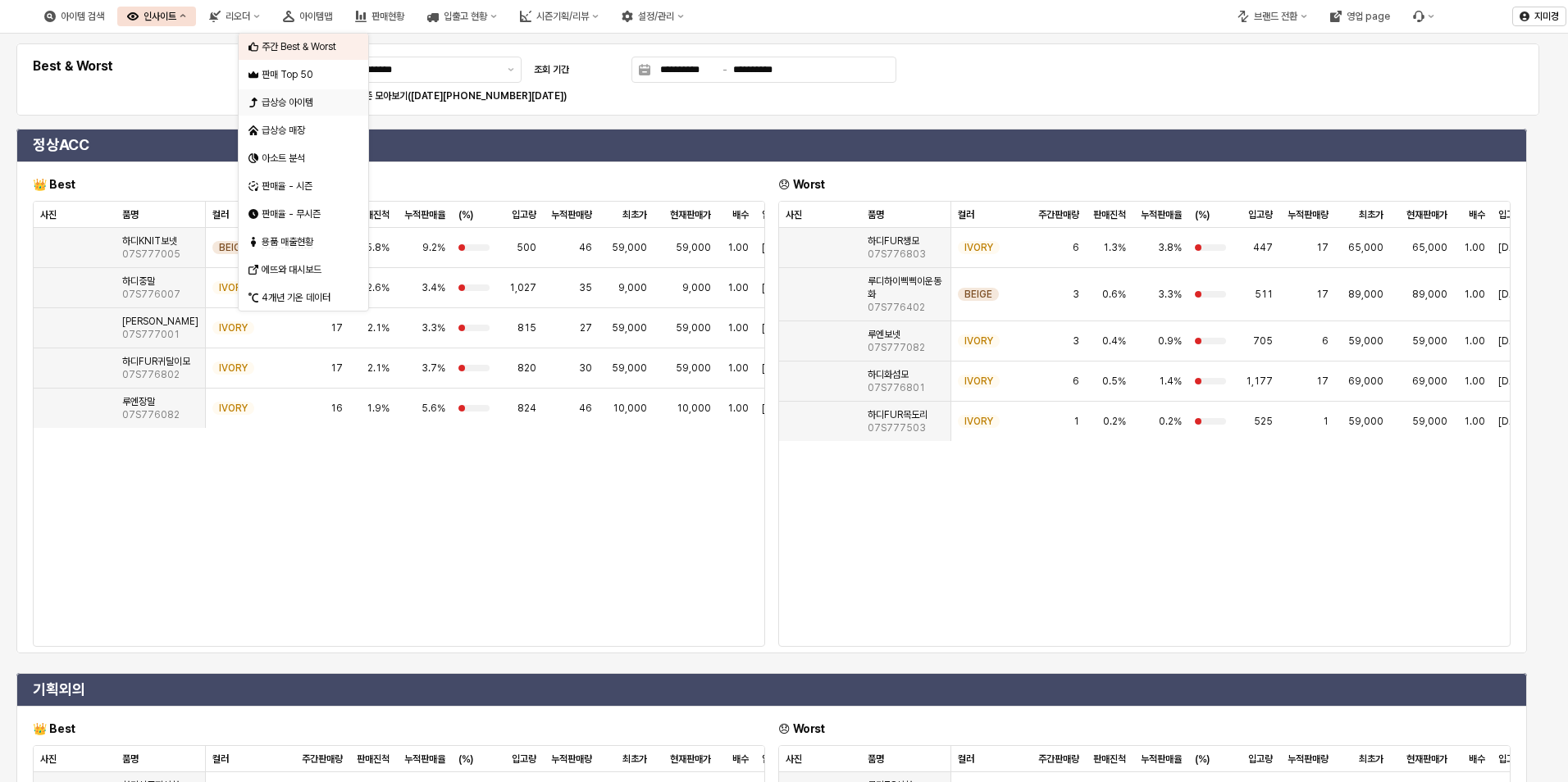
click at [301, 107] on div "급상승 아이템" at bounding box center [305, 103] width 87 height 13
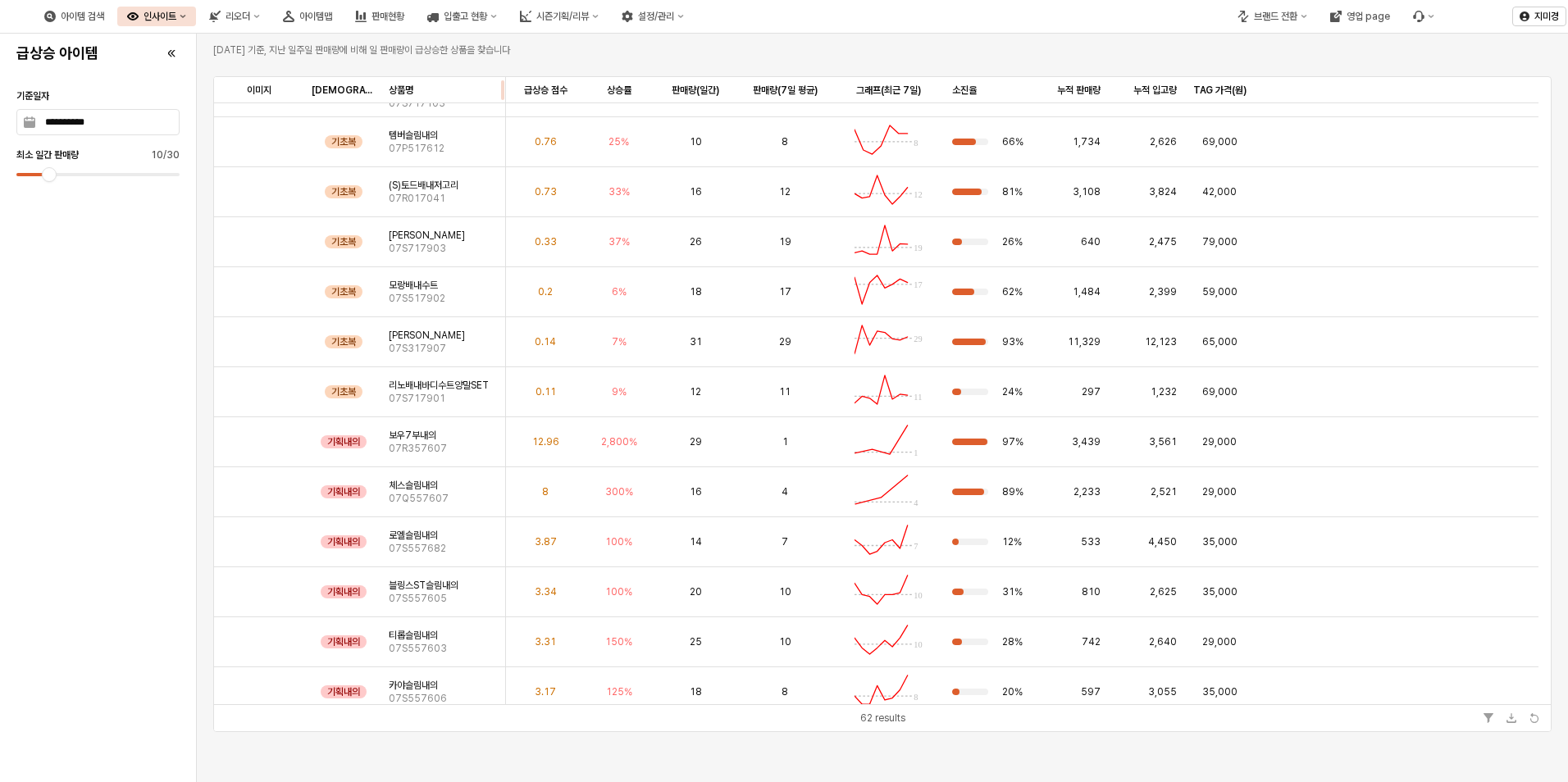
scroll to position [766, 0]
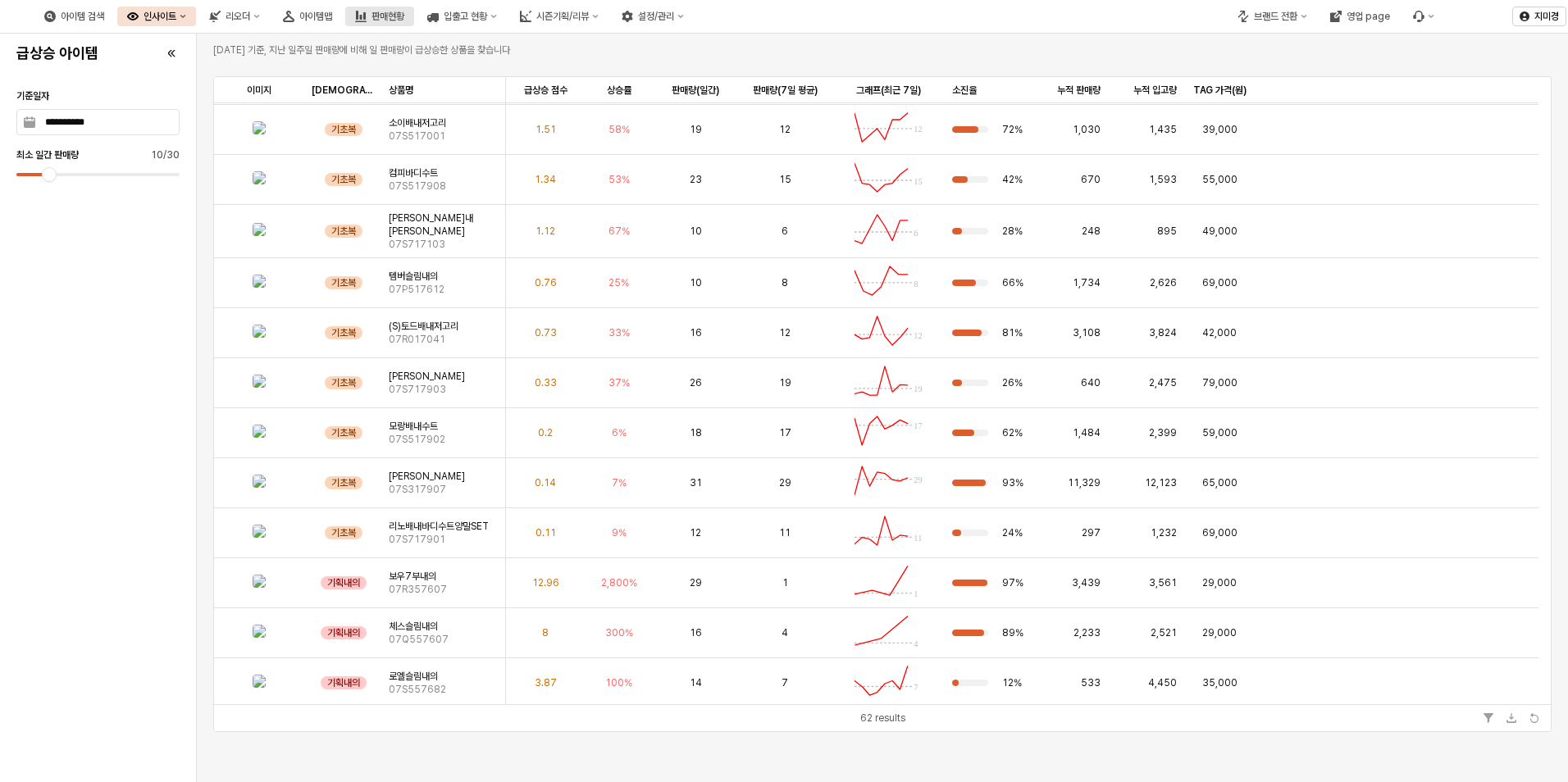
click at [404, 19] on div "판매현황" at bounding box center [387, 17] width 32 height 11
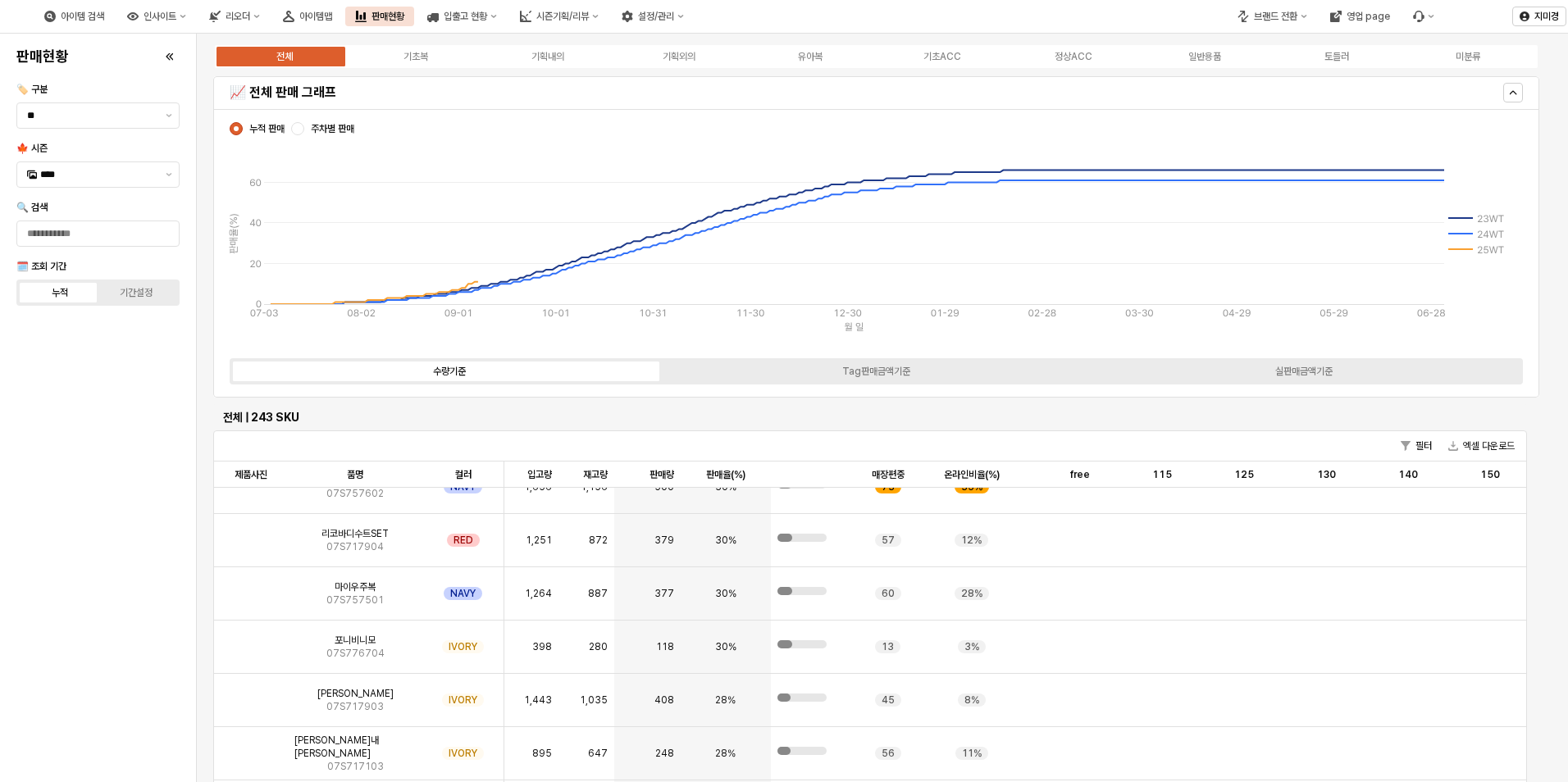
scroll to position [820, 0]
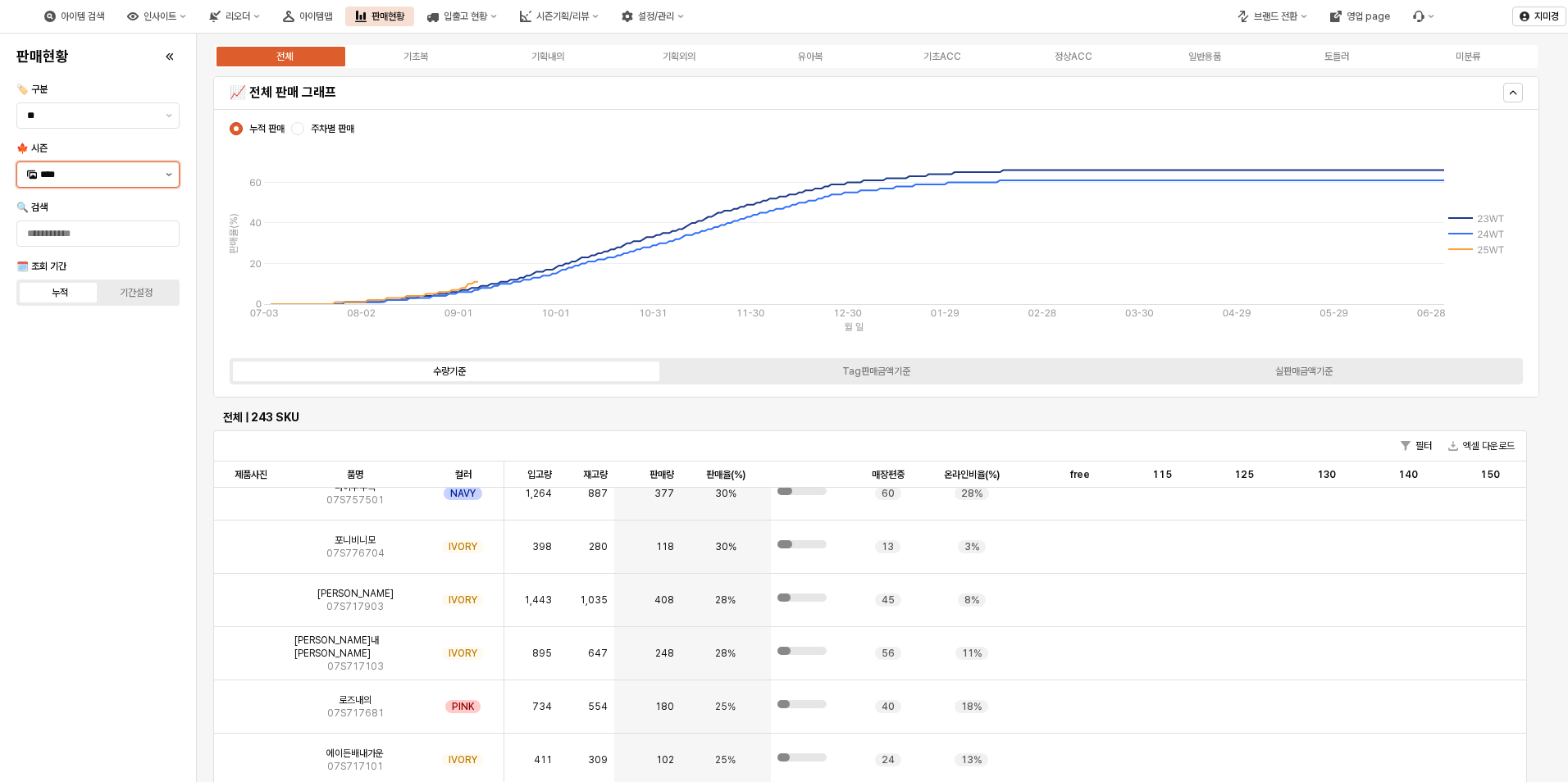
click at [171, 176] on button "제안 사항 표시" at bounding box center [169, 174] width 19 height 25
click at [62, 453] on div "24FA" at bounding box center [99, 460] width 119 height 13
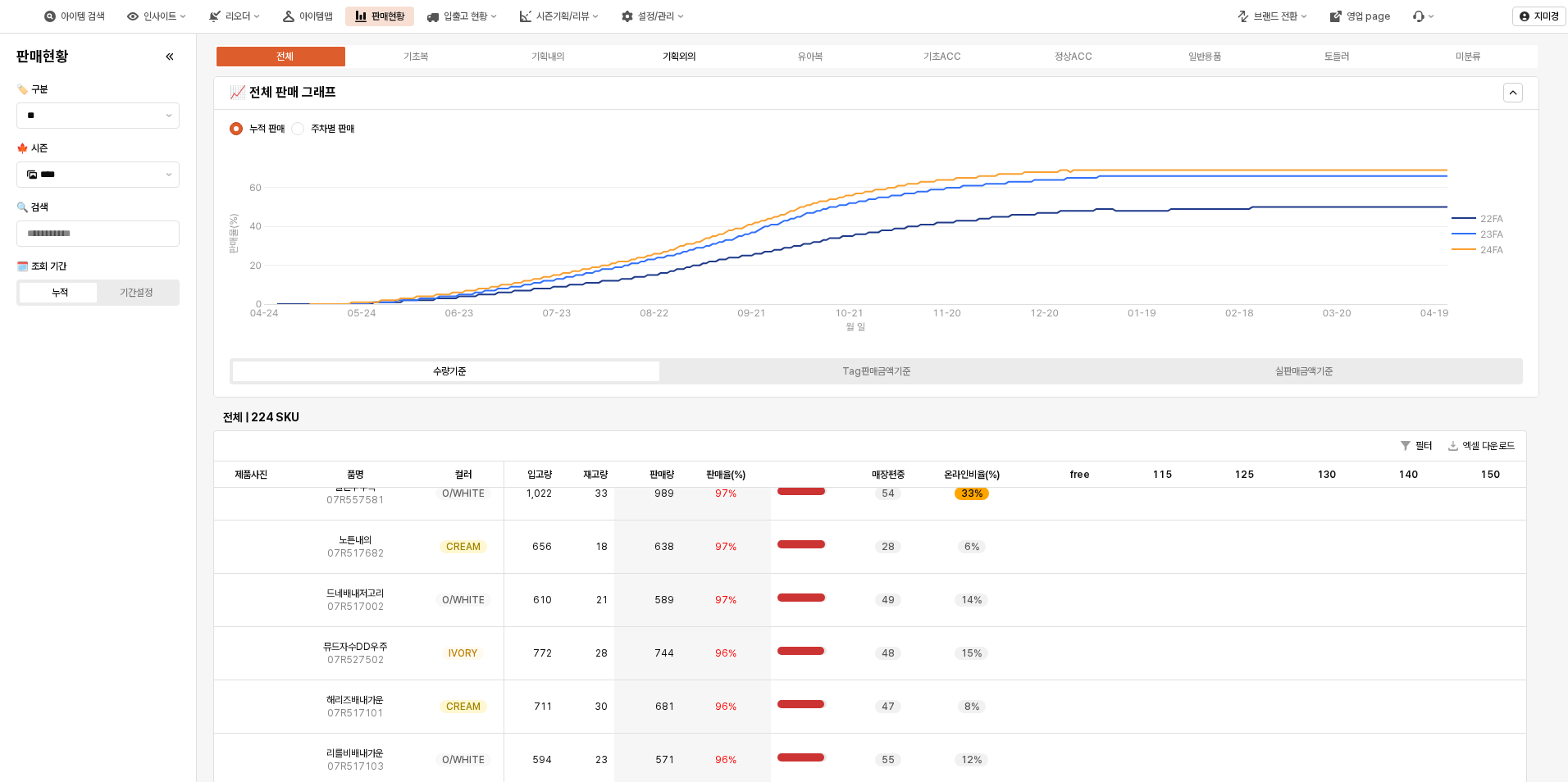
click at [677, 56] on div "기획외의" at bounding box center [678, 57] width 32 height 11
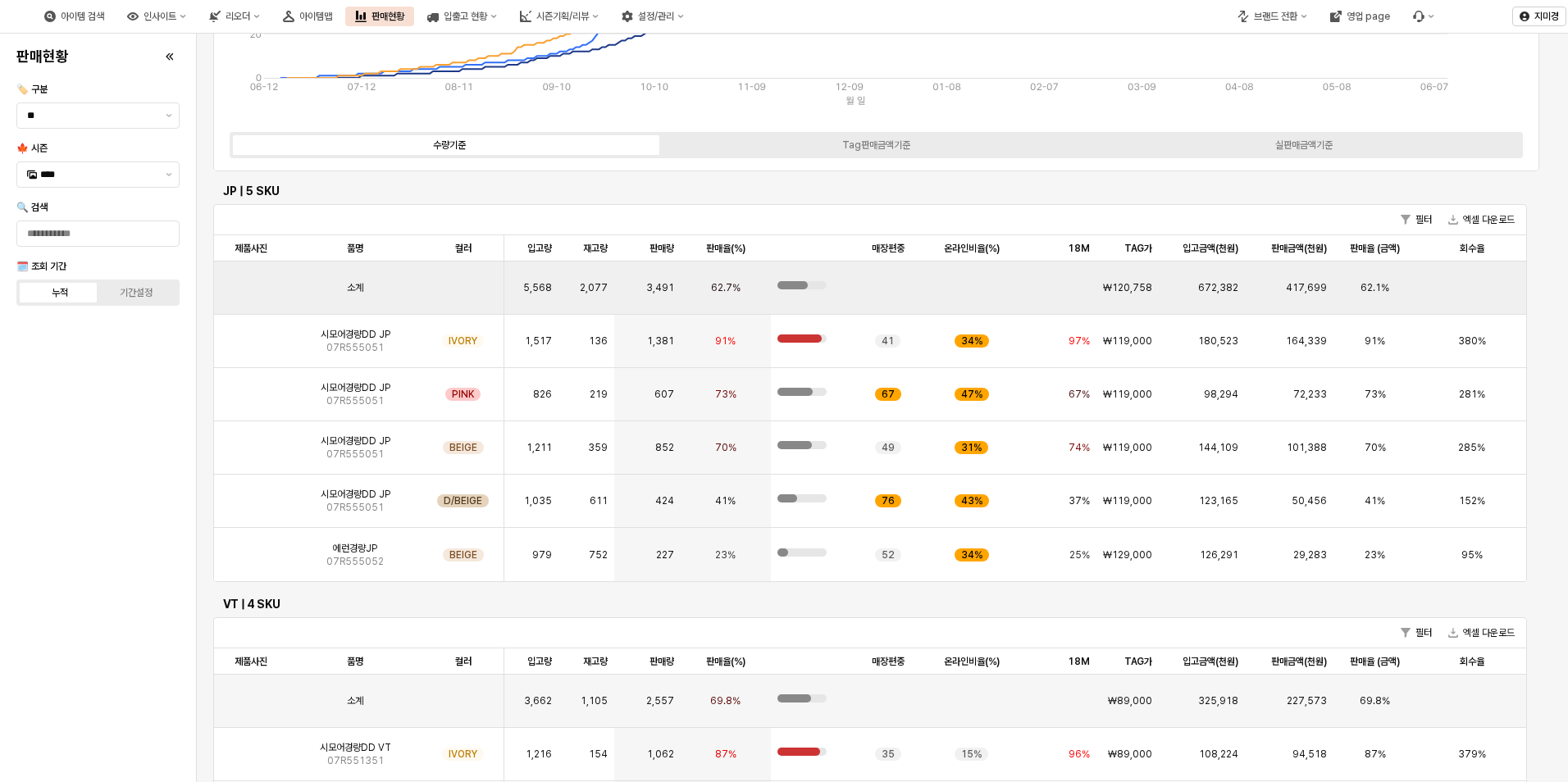
scroll to position [0, 0]
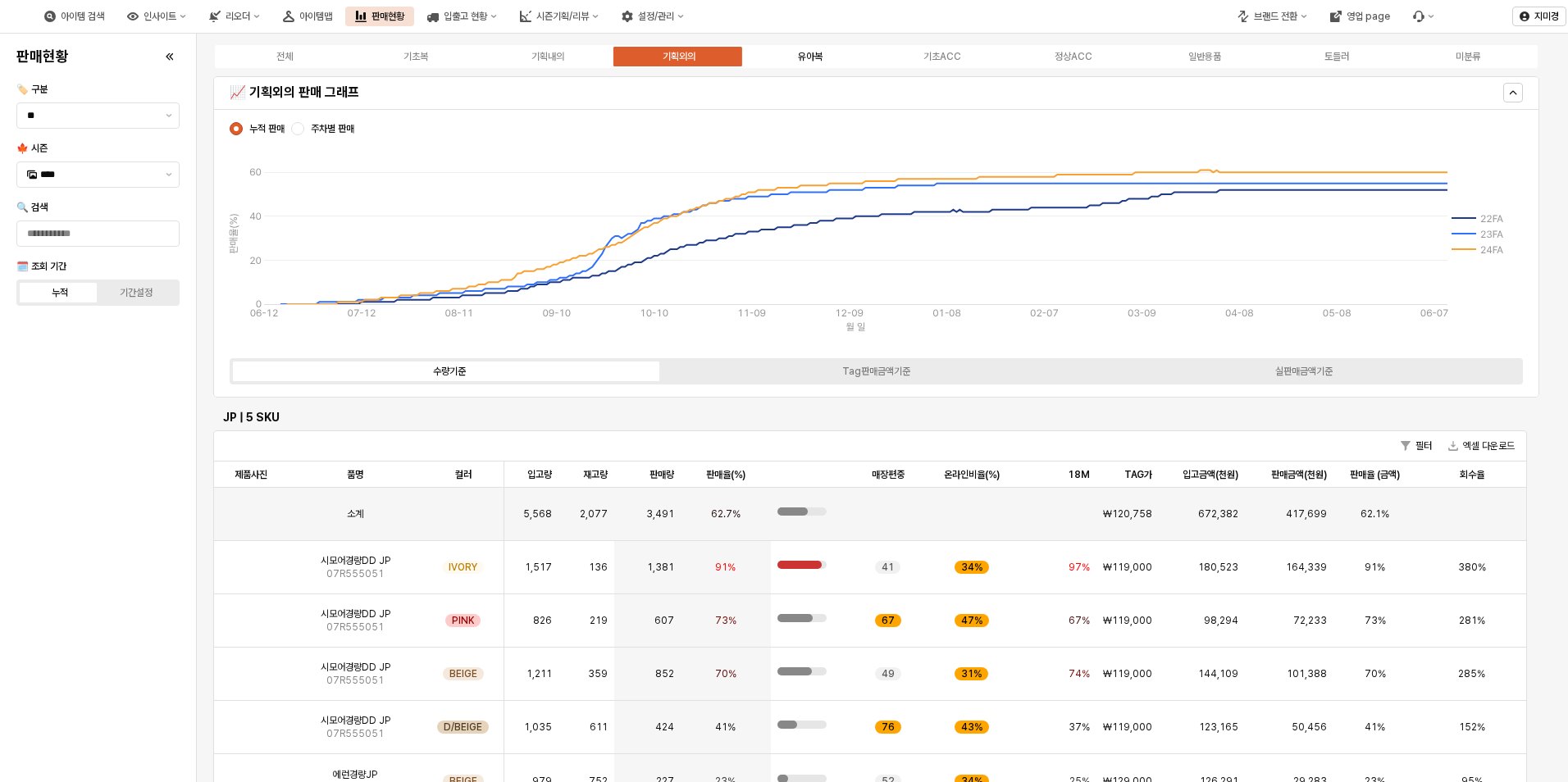
click at [831, 55] on label "유아복" at bounding box center [811, 57] width 132 height 15
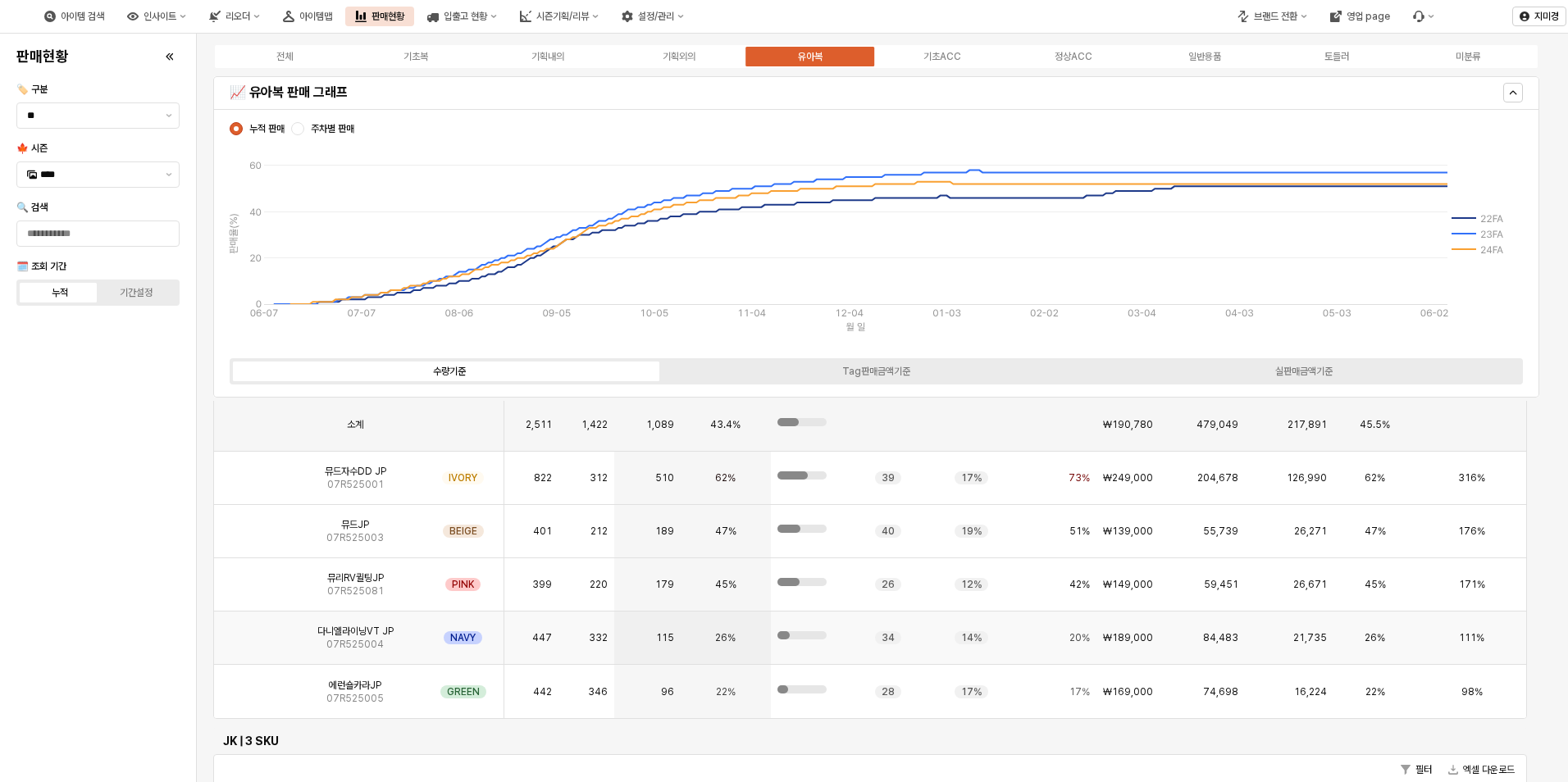
scroll to position [82, 0]
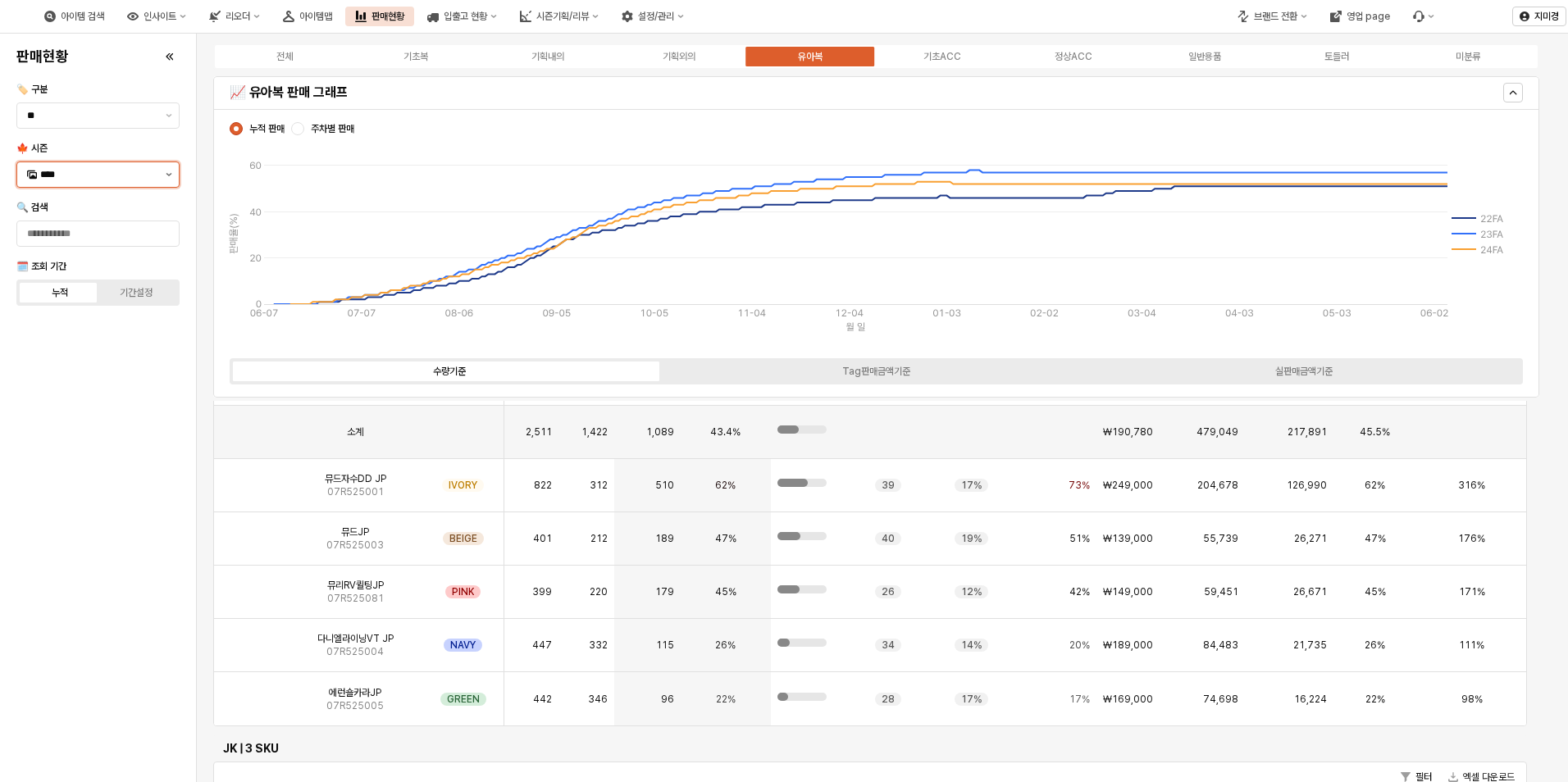
click at [173, 175] on button "제안 사항 표시" at bounding box center [169, 174] width 19 height 25
click at [72, 348] on div "25FA" at bounding box center [99, 347] width 119 height 13
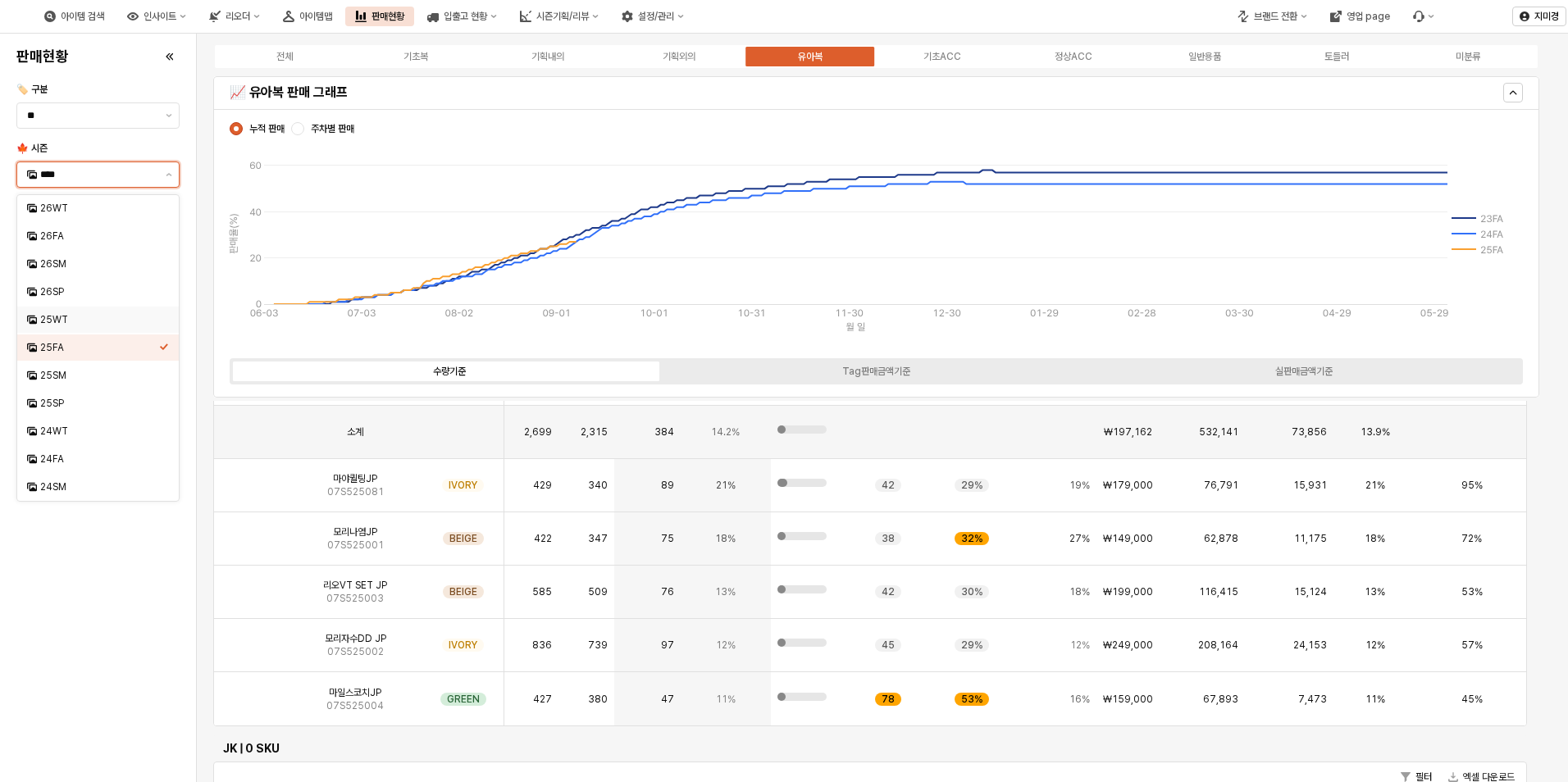
click at [72, 318] on div "25WT" at bounding box center [99, 320] width 119 height 13
type input "****"
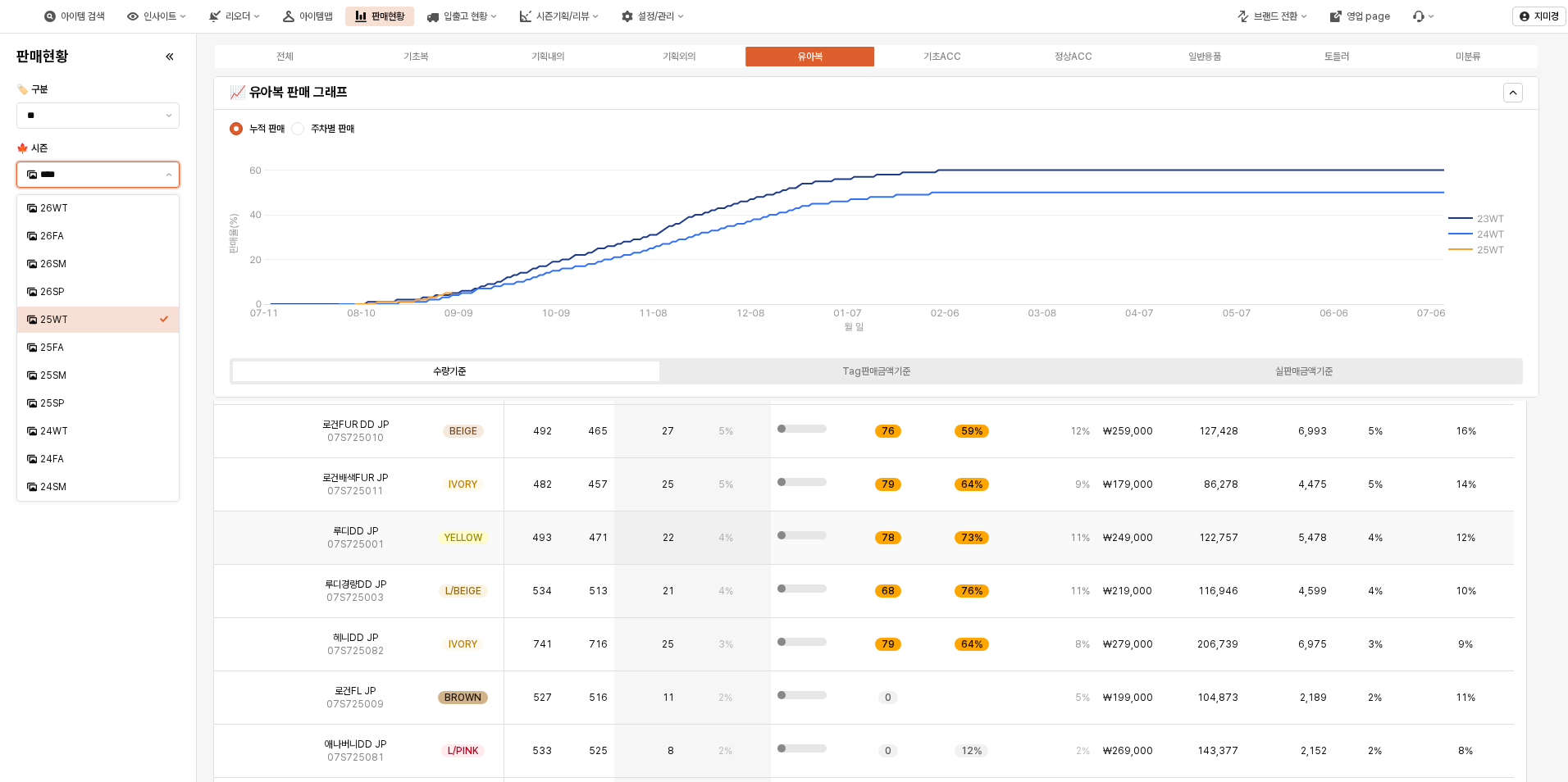
scroll to position [0, 0]
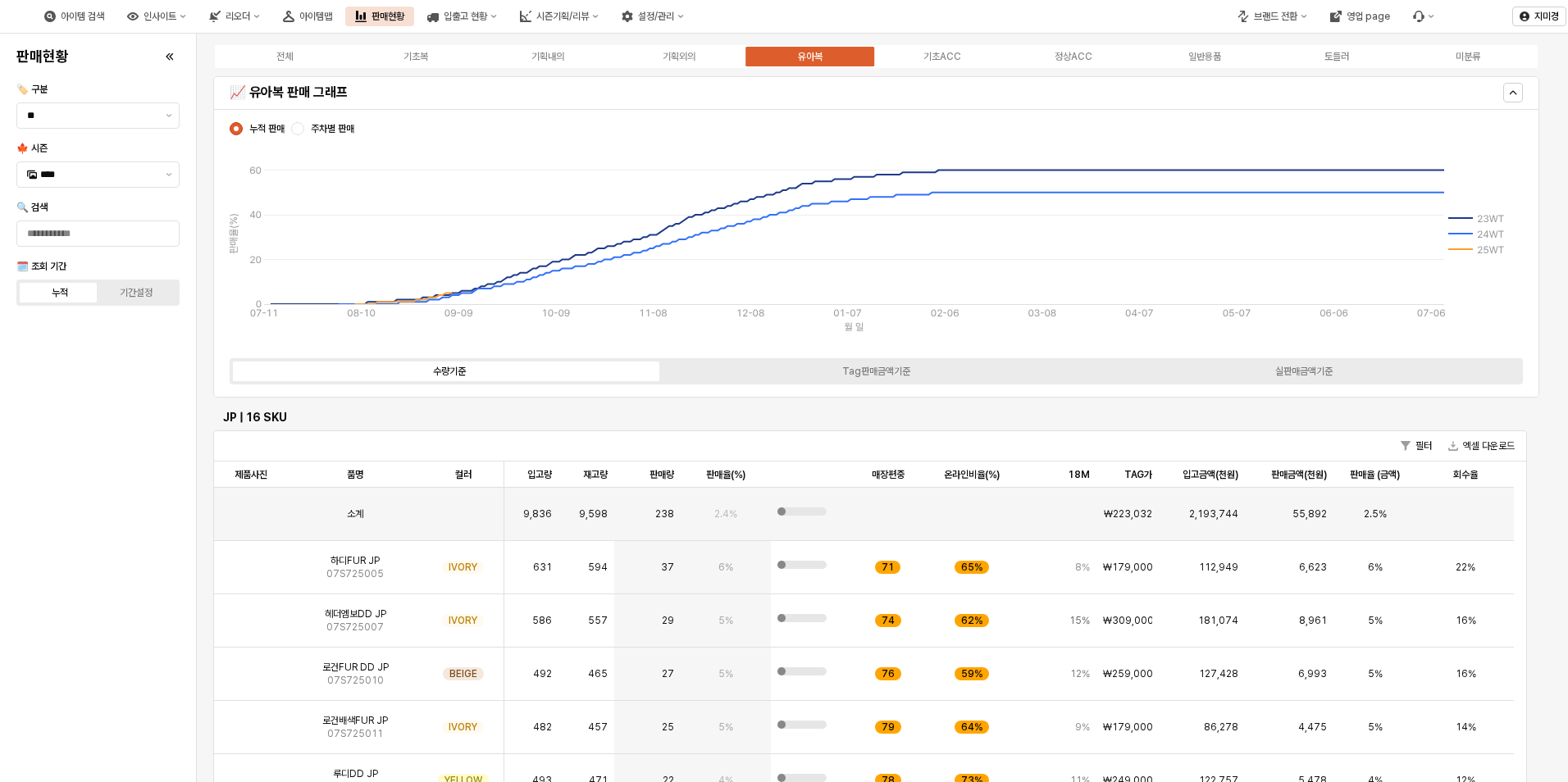
click at [100, 530] on div "판매현황 🏷️ 구분 ** 🍁 시즌 **** 🔍 검색 🗓️ 조회 기간 누적 기간설정" at bounding box center [98, 408] width 176 height 736
